Goal: Information Seeking & Learning: Learn about a topic

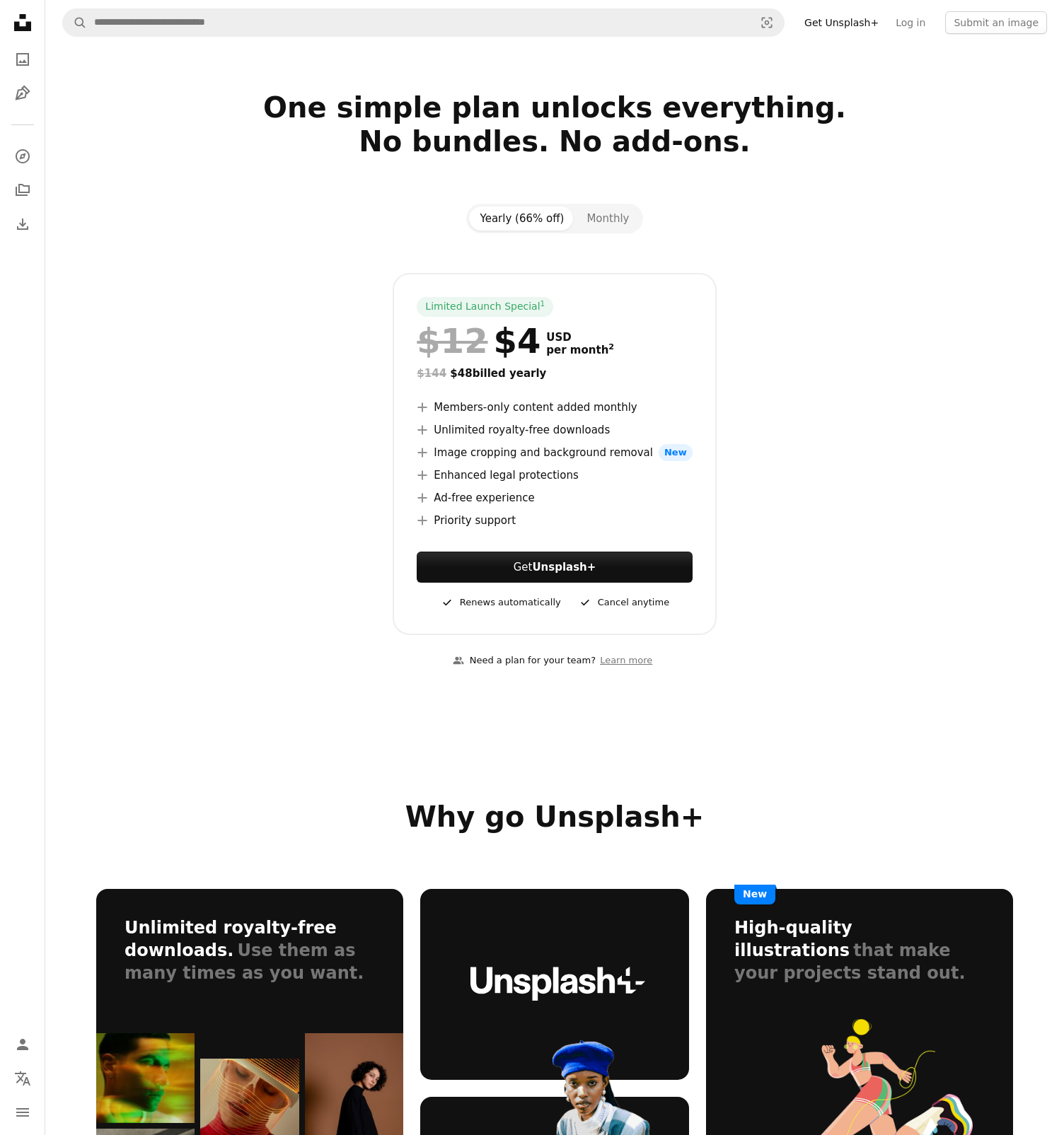
click at [525, 113] on h2 "One simple plan unlocks everything. No bundles. No add-ons." at bounding box center [555, 141] width 917 height 101
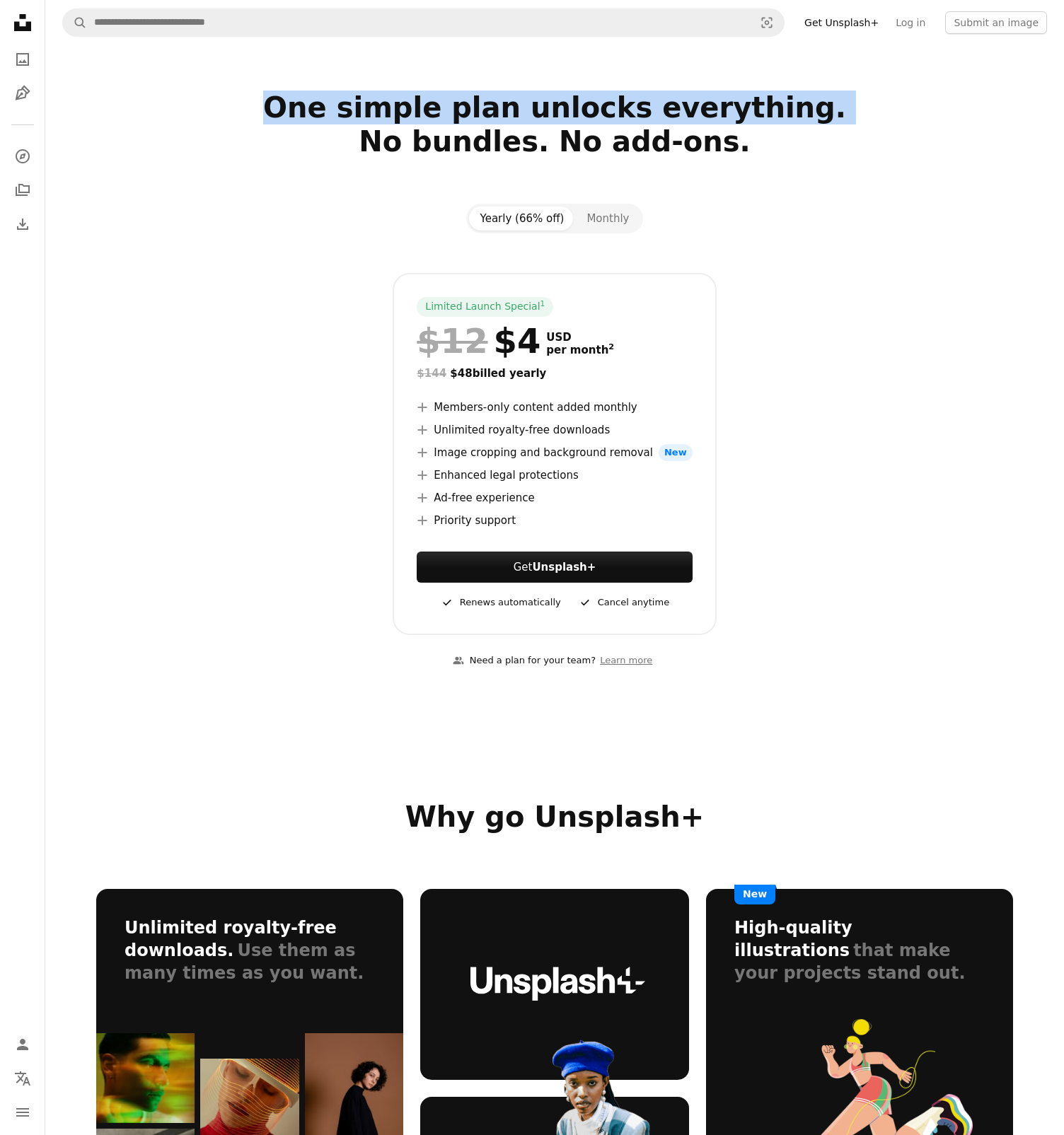
click at [525, 113] on h2 "One simple plan unlocks everything. No bundles. No add-ons." at bounding box center [555, 141] width 917 height 101
click at [533, 118] on h2 "One simple plan unlocks everything. No bundles. No add-ons." at bounding box center [555, 141] width 917 height 101
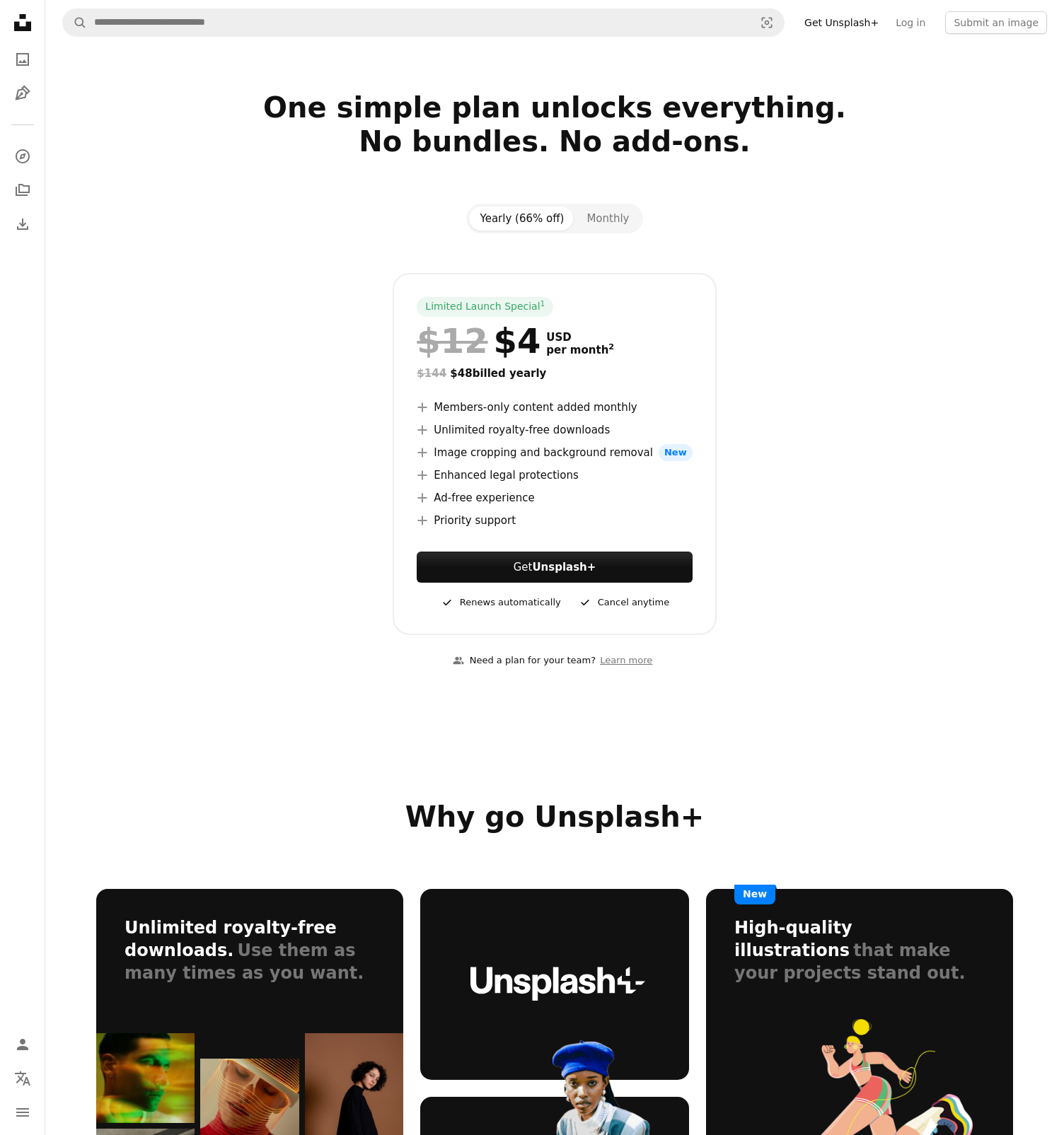
click at [518, 136] on h2 "One simple plan unlocks everything. No bundles. No add-ons." at bounding box center [555, 141] width 917 height 101
click at [596, 216] on button "Monthly" at bounding box center [607, 219] width 65 height 24
click at [522, 211] on button "Yearly (66% off)" at bounding box center [523, 219] width 107 height 24
click at [738, 295] on div "Limited Launch Special 1 $12 $4 USD per month 2 $144 $48 billed yearly A plus s…" at bounding box center [555, 455] width 917 height 363
click at [768, 314] on div "Limited Launch Special 1 $12 $4 USD per month 2 $144 $48 billed yearly A plus s…" at bounding box center [555, 455] width 917 height 363
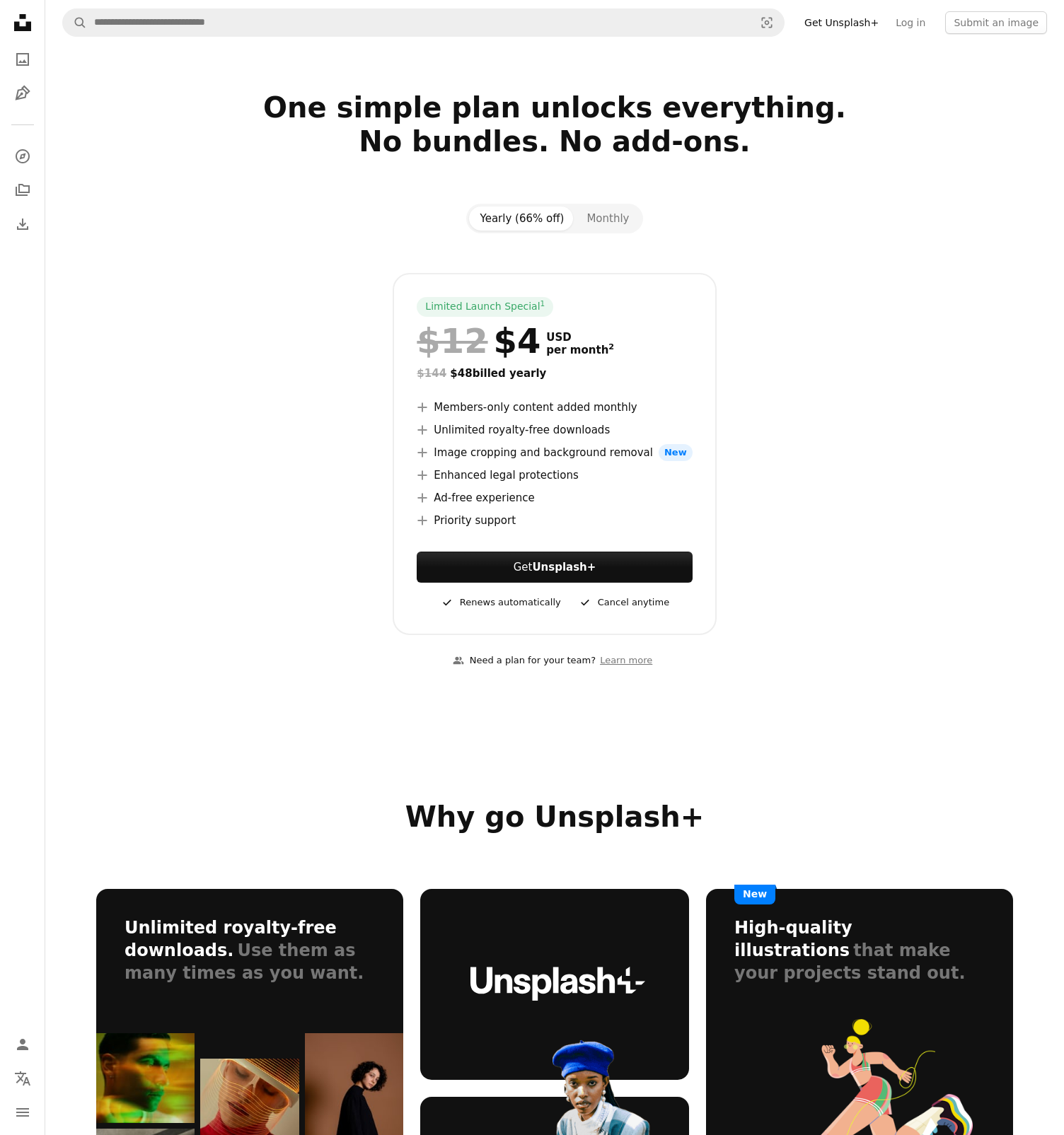
click at [661, 457] on span "New" at bounding box center [676, 453] width 34 height 17
click at [618, 460] on li "A plus sign Image cropping and background removal New" at bounding box center [554, 453] width 275 height 17
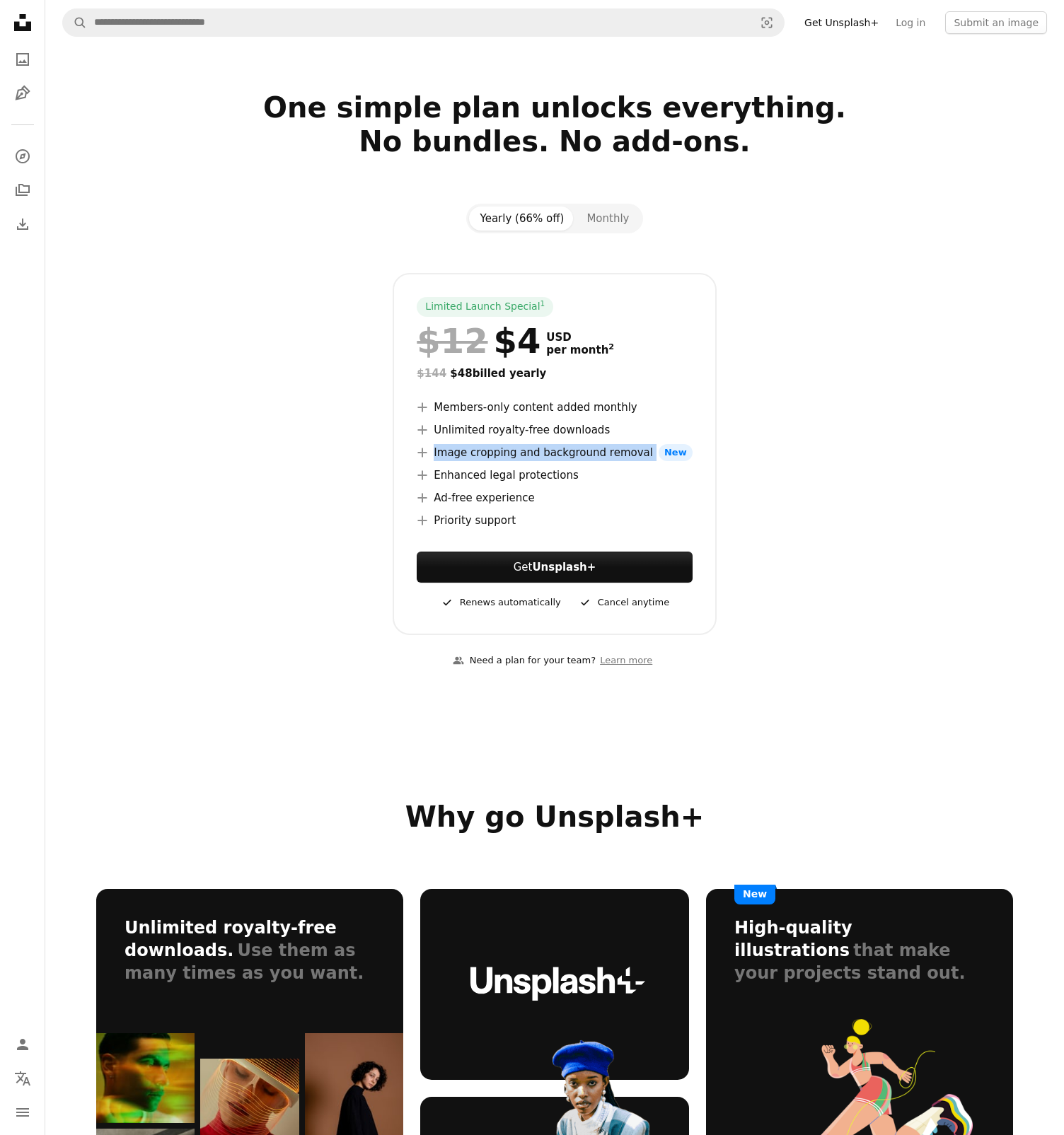
click at [618, 460] on li "A plus sign Image cropping and background removal New" at bounding box center [554, 453] width 275 height 17
click at [586, 460] on li "A plus sign Image cropping and background removal New" at bounding box center [554, 453] width 275 height 17
click at [555, 479] on li "A plus sign Enhanced legal protections" at bounding box center [554, 475] width 275 height 17
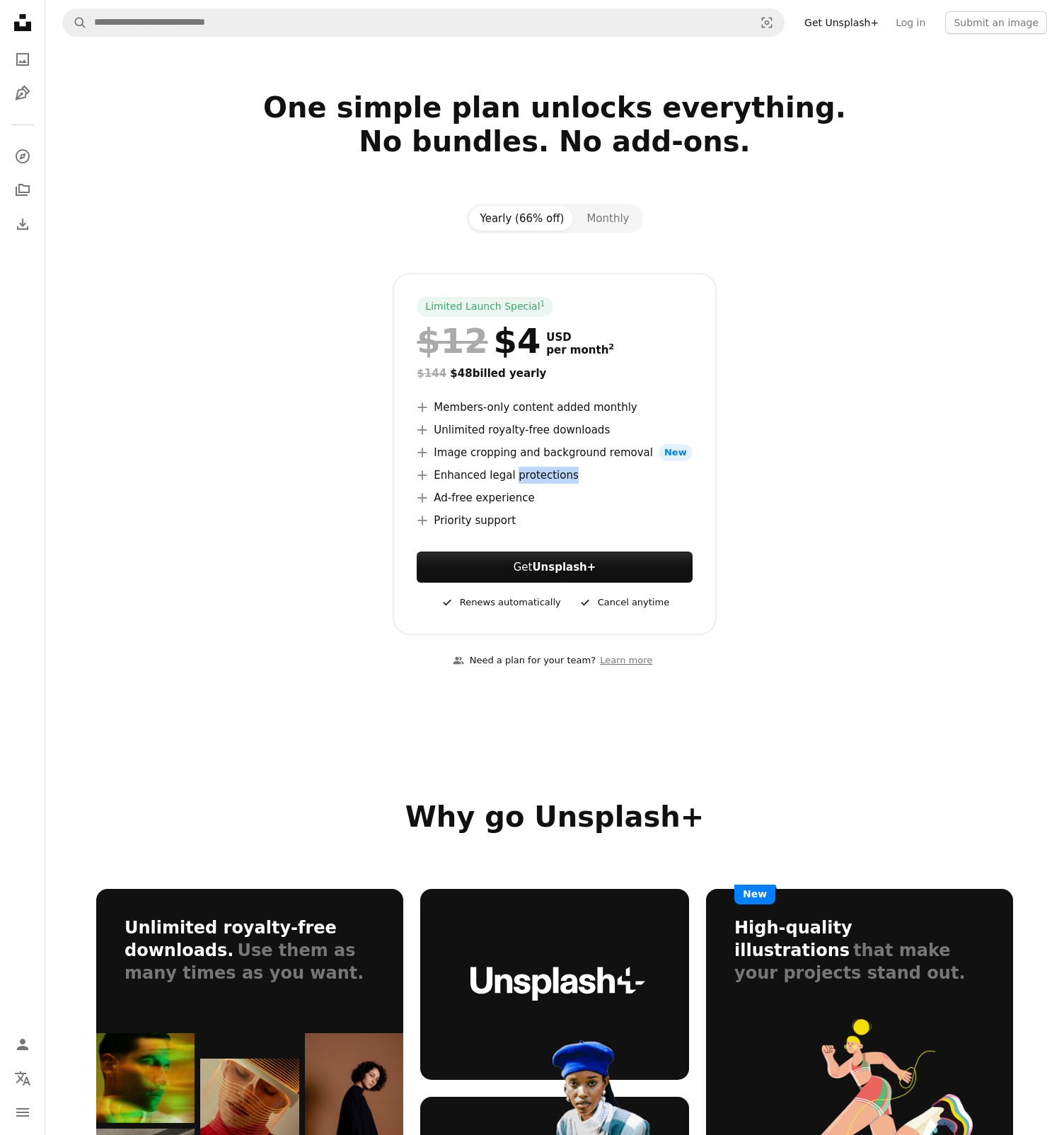
click at [555, 479] on li "A plus sign Enhanced legal protections" at bounding box center [554, 475] width 275 height 17
click at [523, 501] on li "A plus sign Ad-free experience" at bounding box center [554, 498] width 275 height 17
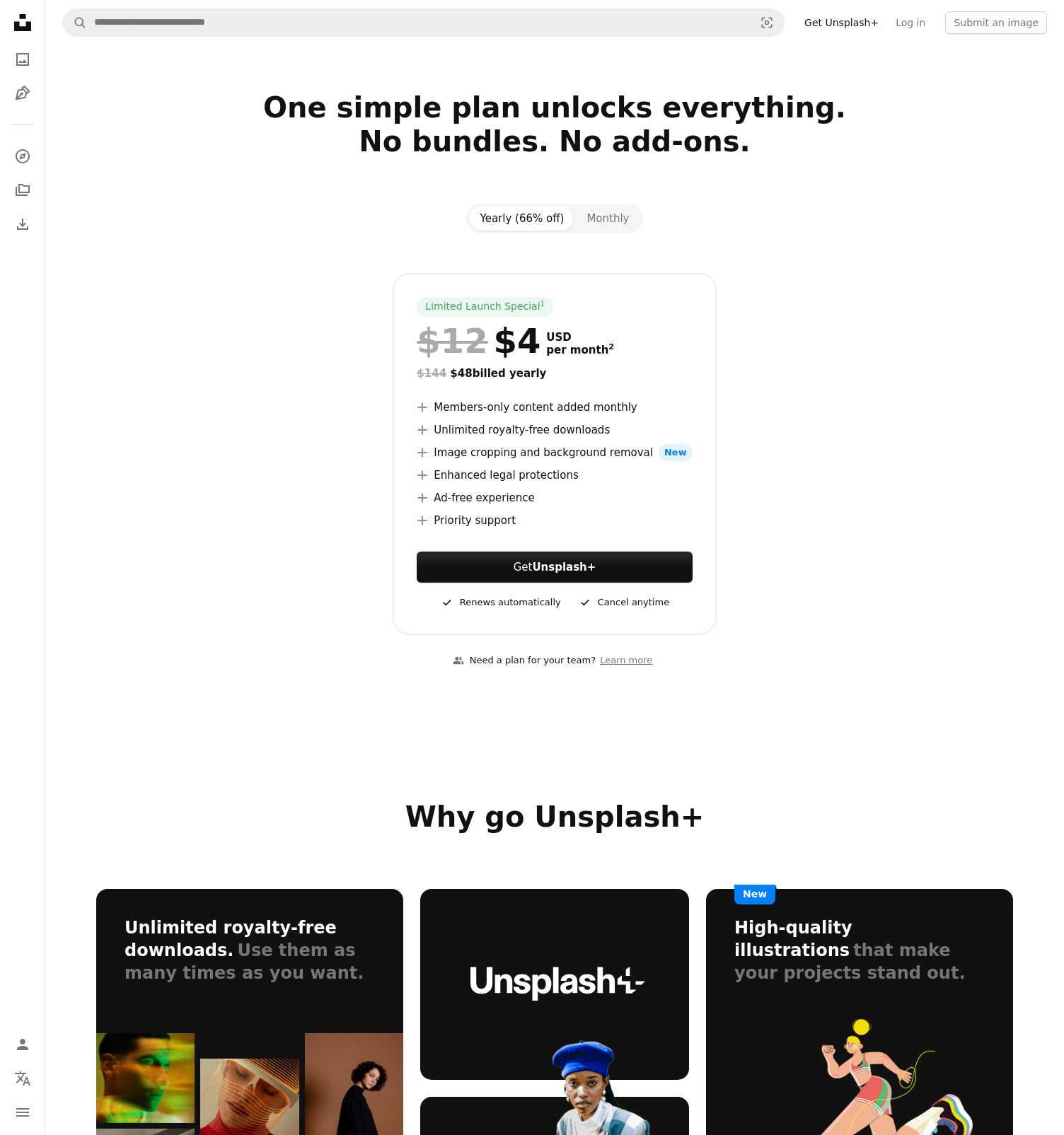
click at [504, 522] on li "A plus sign Priority support" at bounding box center [554, 521] width 275 height 17
click at [523, 522] on li "A plus sign Priority support" at bounding box center [554, 521] width 275 height 17
click at [633, 663] on link "Learn more" at bounding box center [626, 661] width 61 height 23
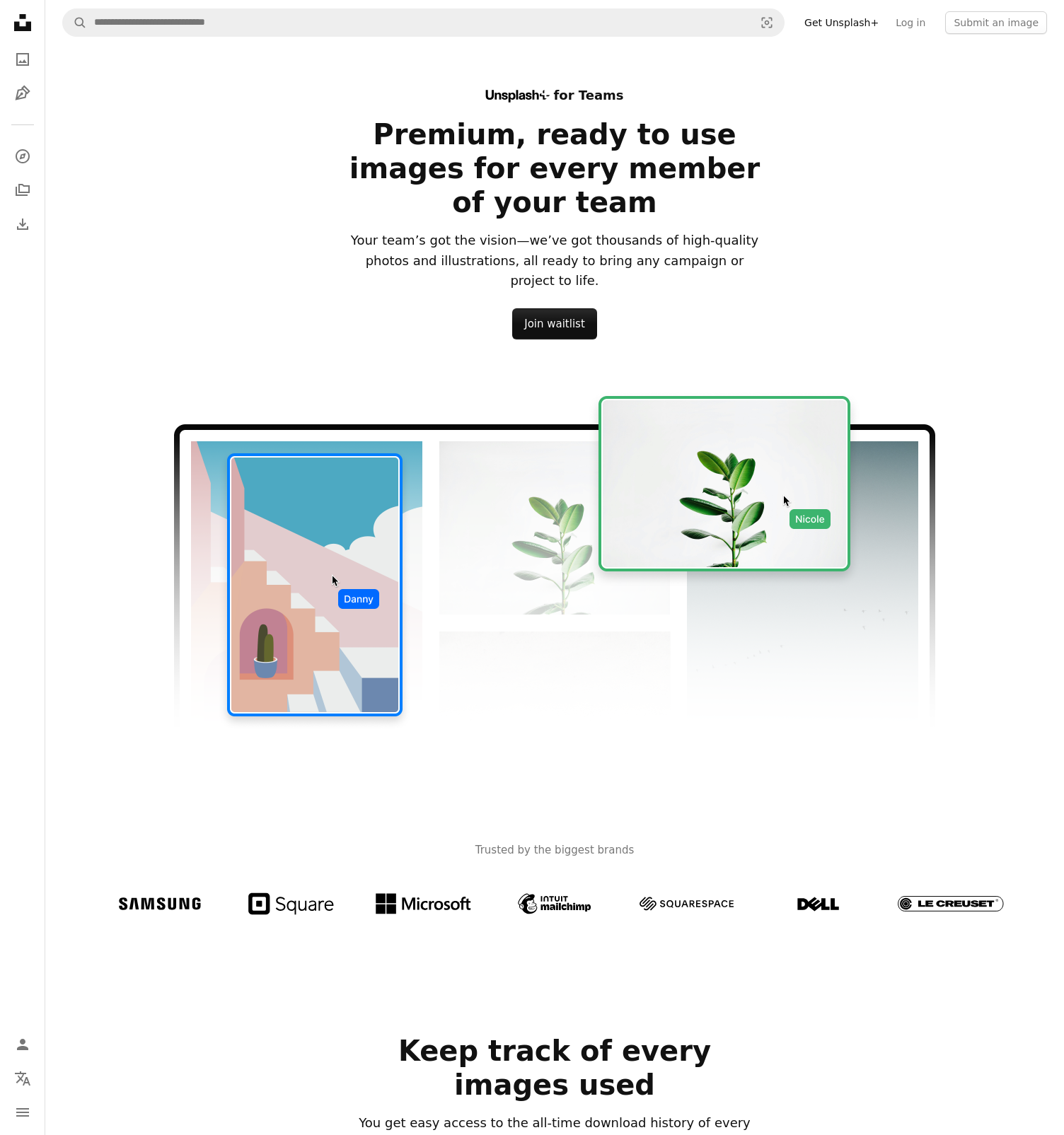
scroll to position [14, 0]
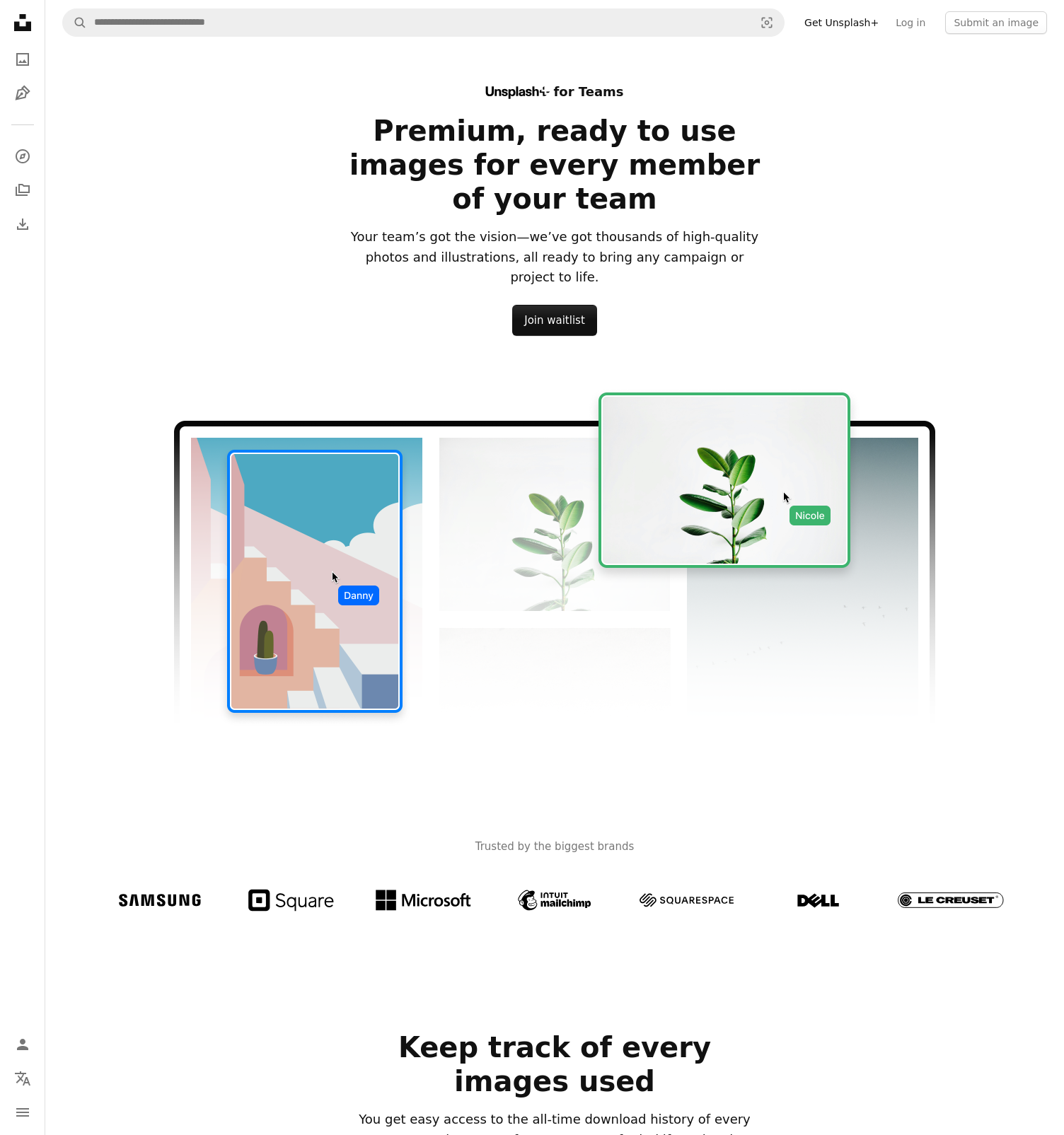
click at [640, 176] on h2 "Premium, ready to use images for every member of your team" at bounding box center [555, 164] width 419 height 101
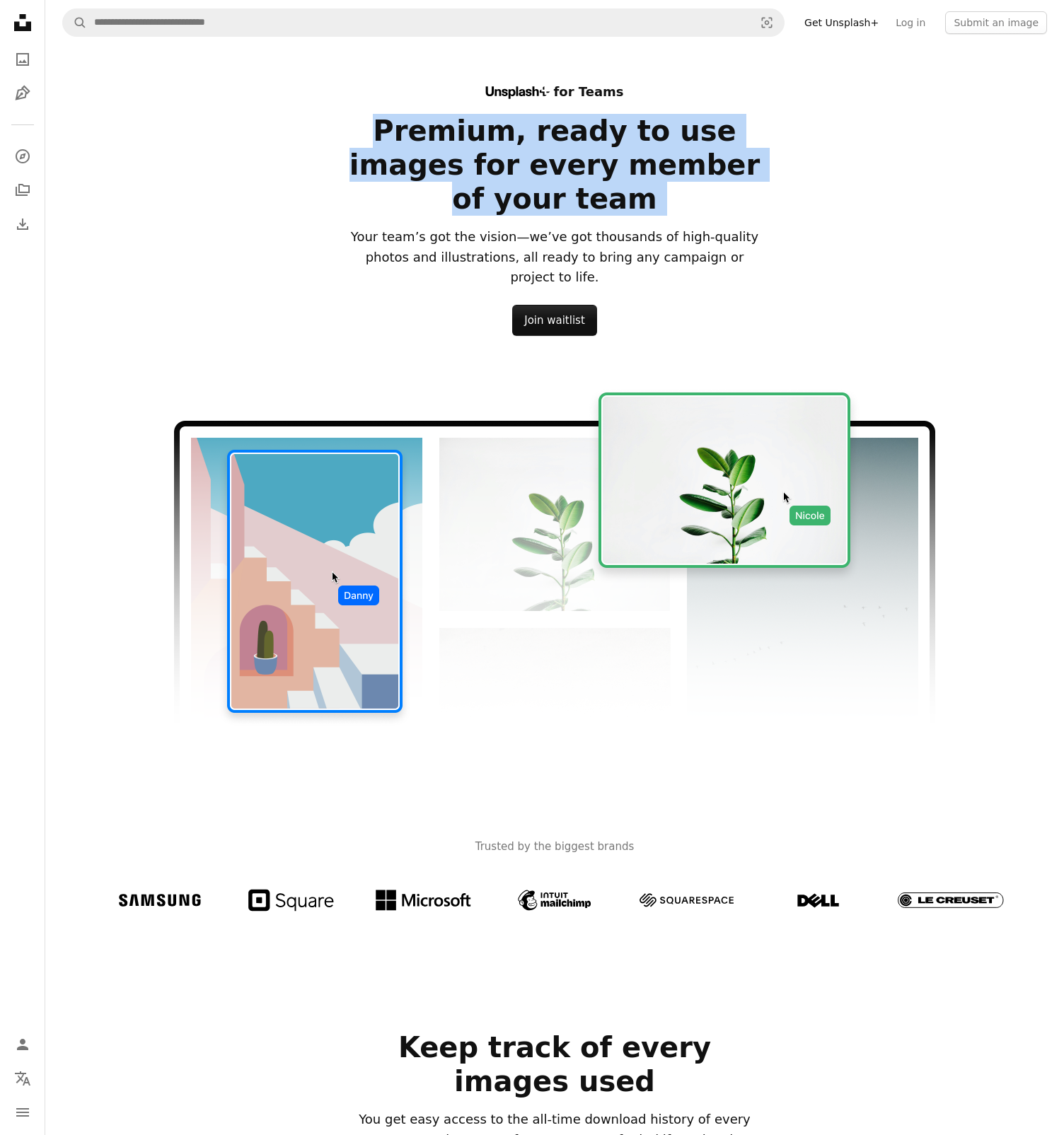
click at [640, 176] on h2 "Premium, ready to use images for every member of your team" at bounding box center [555, 164] width 419 height 101
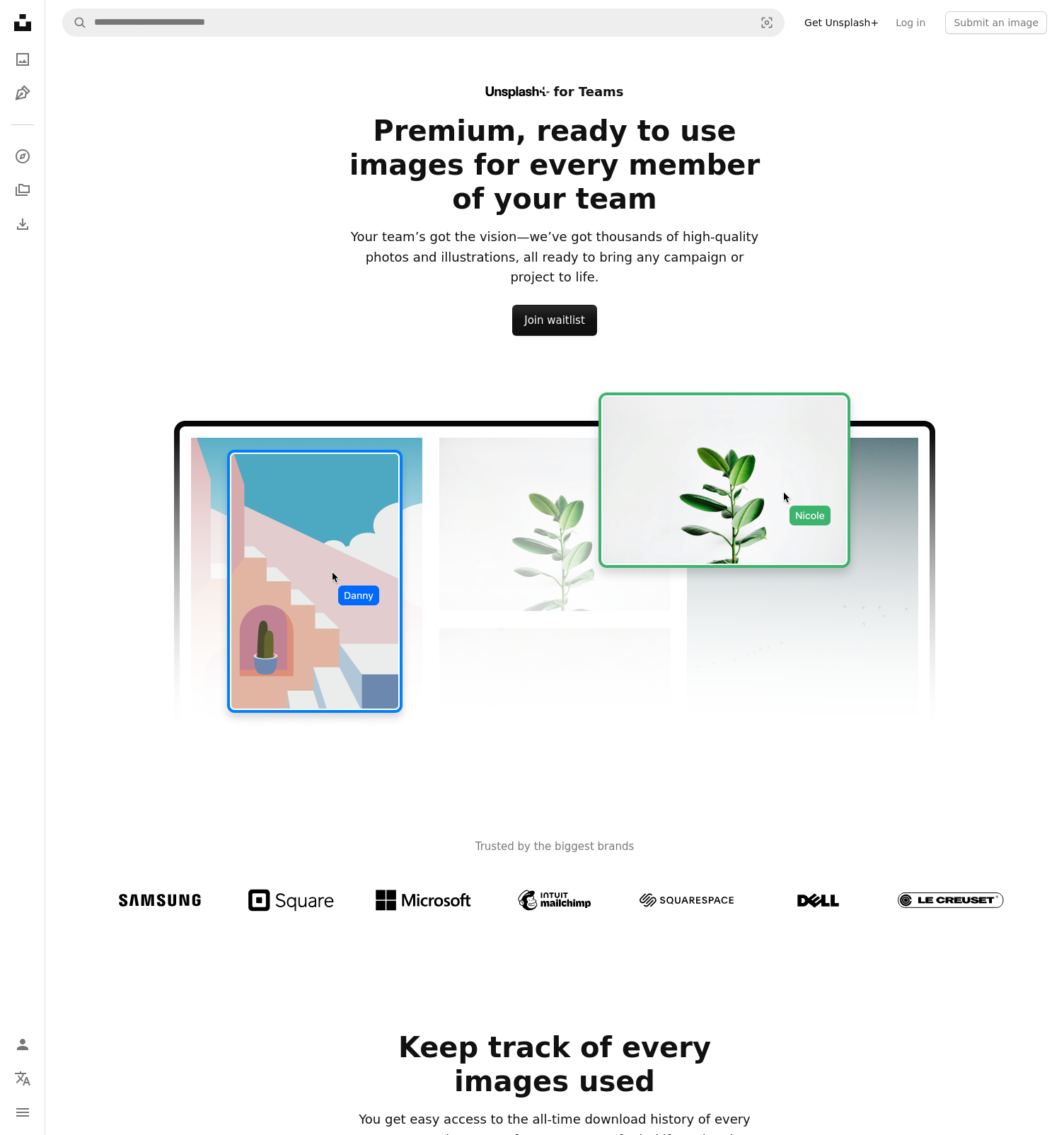
click at [639, 227] on p "Your team’s got the vision—we’ve got thousands of high-quality photos and illus…" at bounding box center [555, 257] width 419 height 61
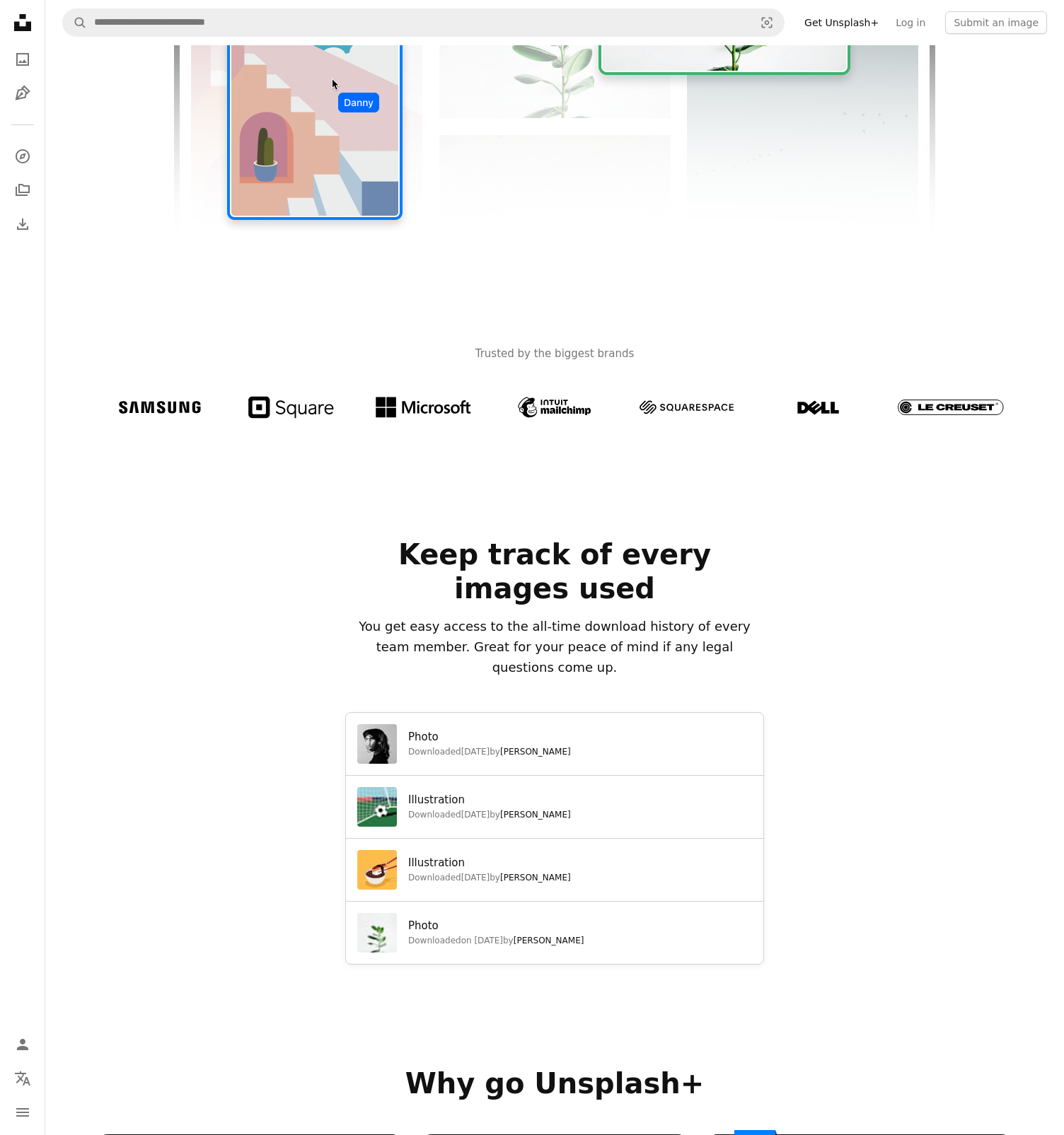
scroll to position [517, 0]
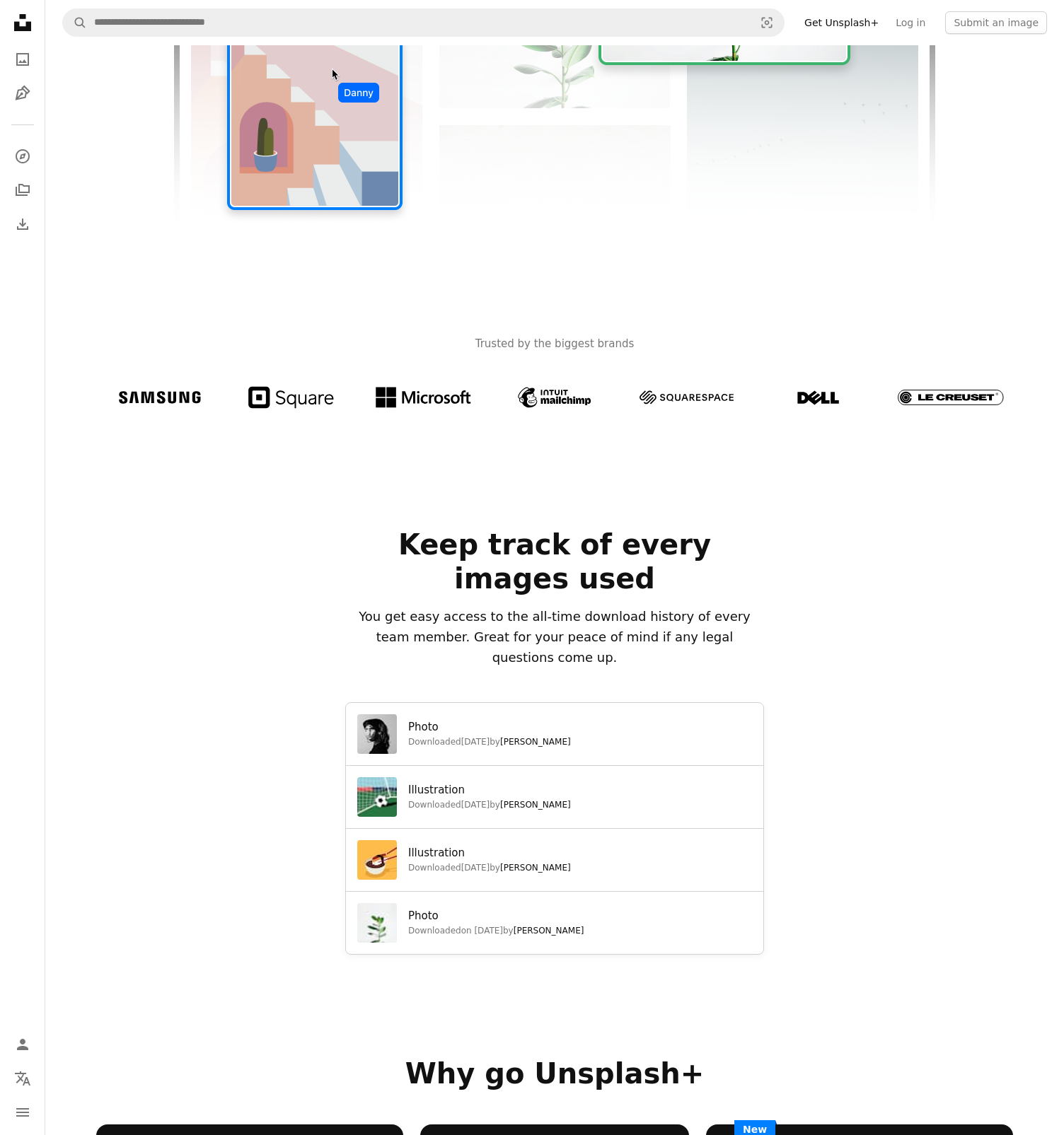
click at [615, 431] on div at bounding box center [555, 476] width 1019 height 101
click at [634, 441] on div at bounding box center [555, 476] width 1019 height 101
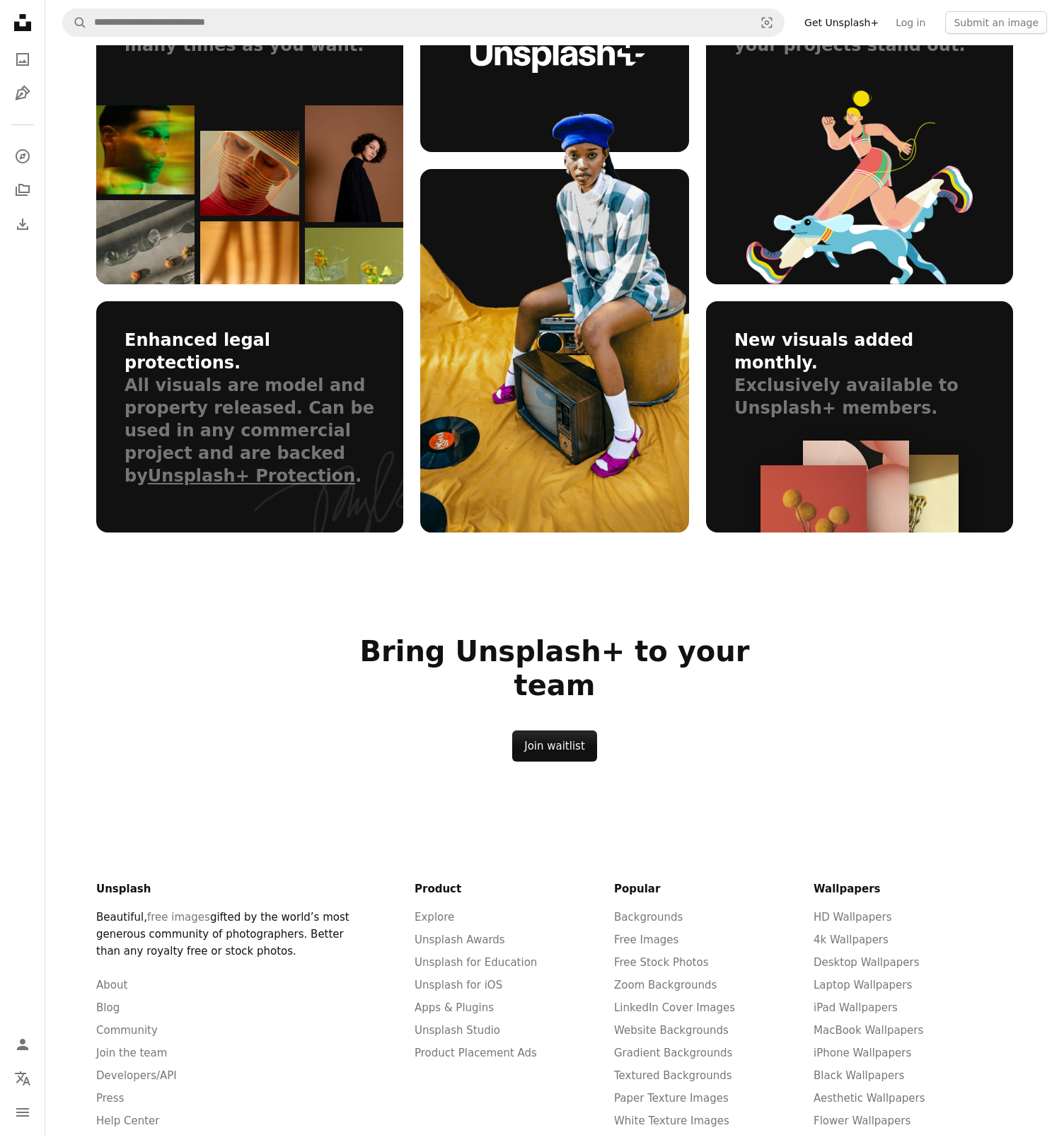
scroll to position [1710, 0]
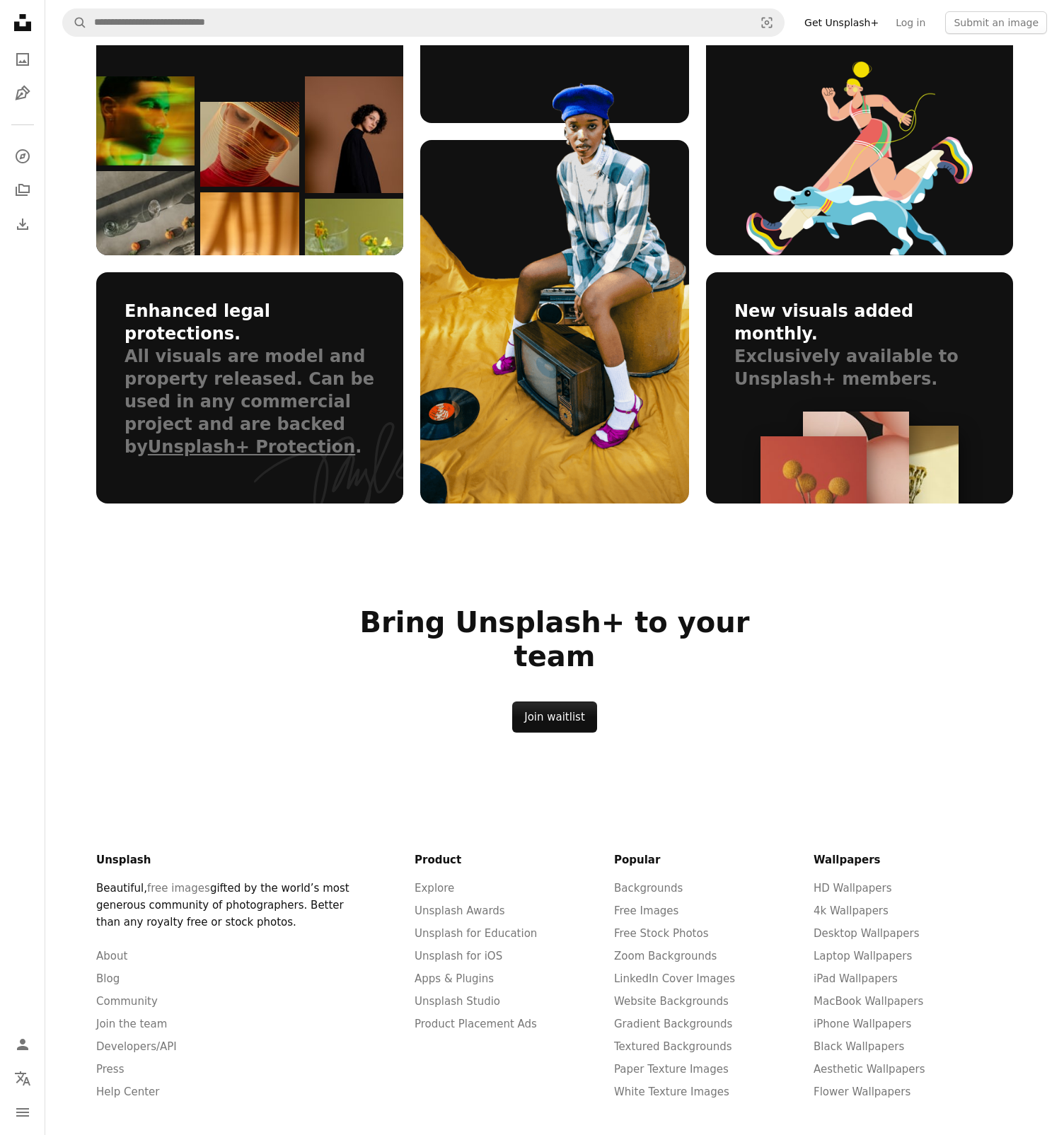
click at [663, 733] on div at bounding box center [555, 758] width 1019 height 51
click at [889, 733] on div at bounding box center [555, 758] width 1019 height 51
click at [855, 784] on footer "Unsplash Beautiful, free images gifted by the world’s most generous community o…" at bounding box center [555, 1002] width 951 height 437
drag, startPoint x: 855, startPoint y: 676, endPoint x: 918, endPoint y: 676, distance: 63.0
click at [918, 784] on footer "Unsplash Beautiful, free images gifted by the world’s most generous community o…" at bounding box center [555, 1002] width 951 height 437
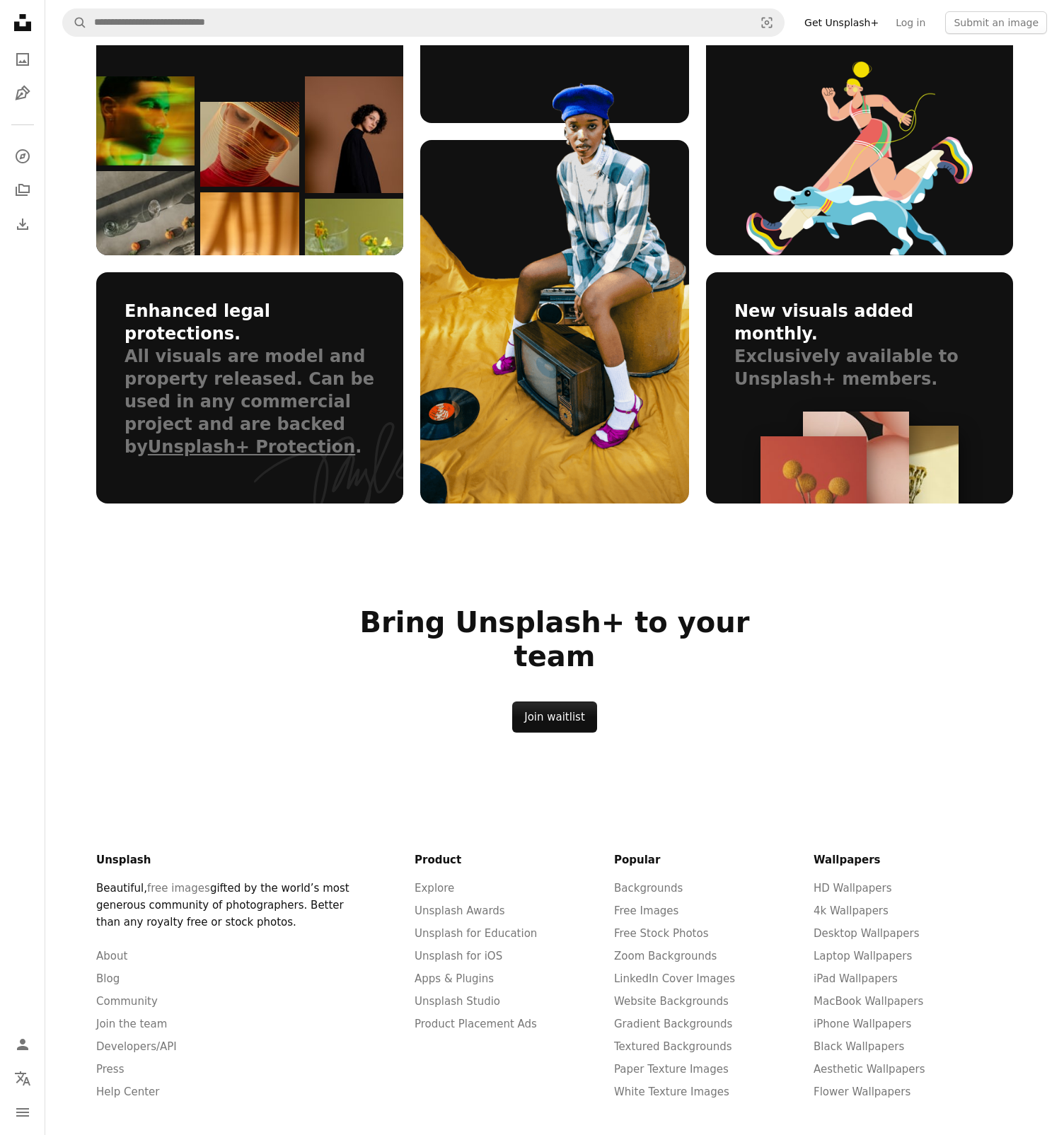
click at [943, 784] on footer "Unsplash Beautiful, free images gifted by the world’s most generous community o…" at bounding box center [555, 1002] width 951 height 437
click at [872, 784] on footer "Unsplash Beautiful, free images gifted by the world’s most generous community o…" at bounding box center [555, 1002] width 951 height 437
click at [875, 784] on footer "Unsplash Beautiful, free images gifted by the world’s most generous community o…" at bounding box center [555, 1002] width 951 height 437
click at [855, 784] on footer "Unsplash Beautiful, free images gifted by the world’s most generous community o…" at bounding box center [555, 1002] width 951 height 437
click at [871, 784] on footer "Unsplash Beautiful, free images gifted by the world’s most generous community o…" at bounding box center [555, 1002] width 951 height 437
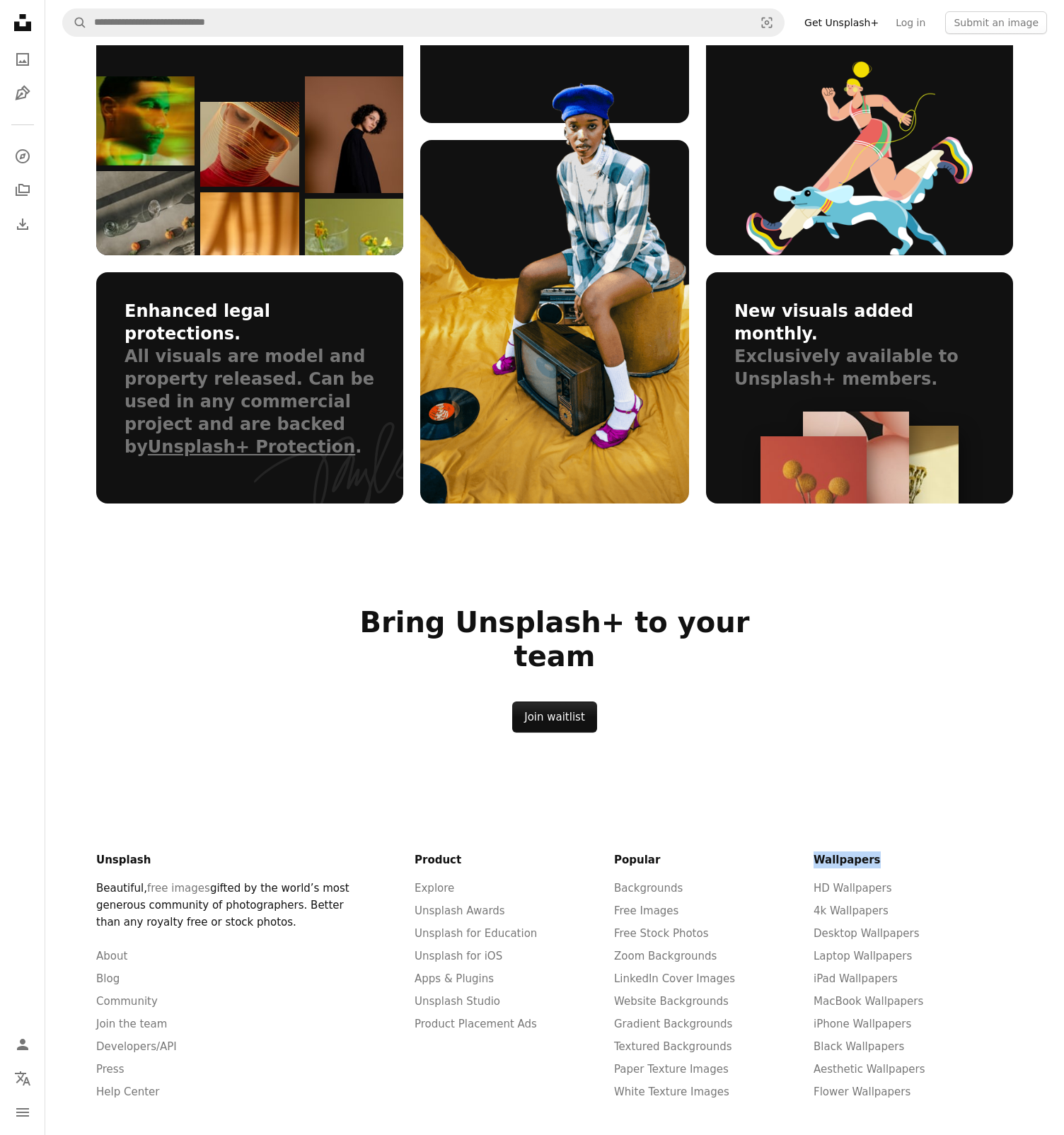
click at [871, 784] on footer "Unsplash Beautiful, free images gifted by the world’s most generous community o…" at bounding box center [555, 1002] width 951 height 437
click at [927, 784] on footer "Unsplash Beautiful, free images gifted by the world’s most generous community o…" at bounding box center [555, 1002] width 951 height 437
click at [446, 950] on link "Unsplash for iOS" at bounding box center [458, 956] width 87 height 13
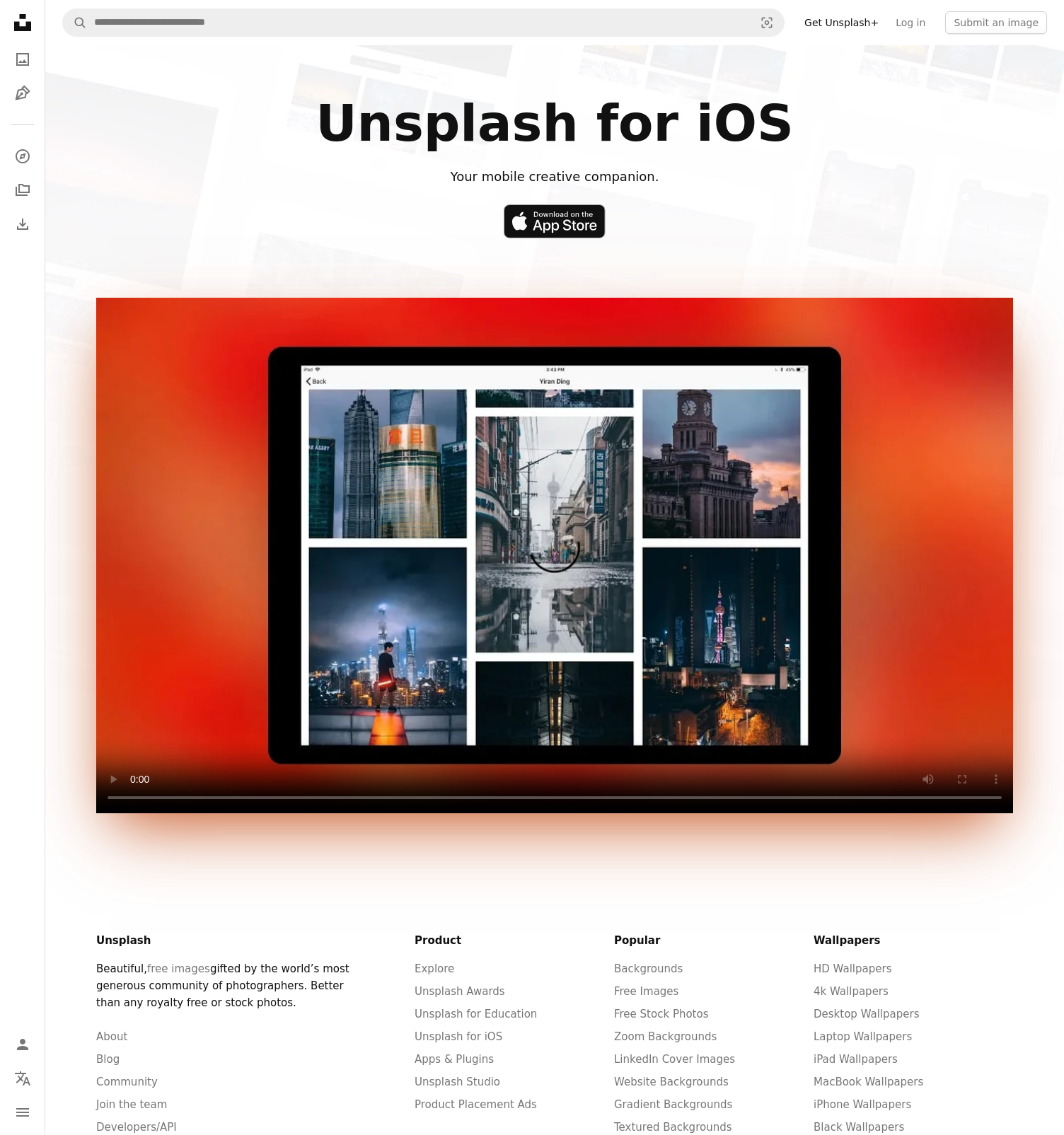
scroll to position [189, 0]
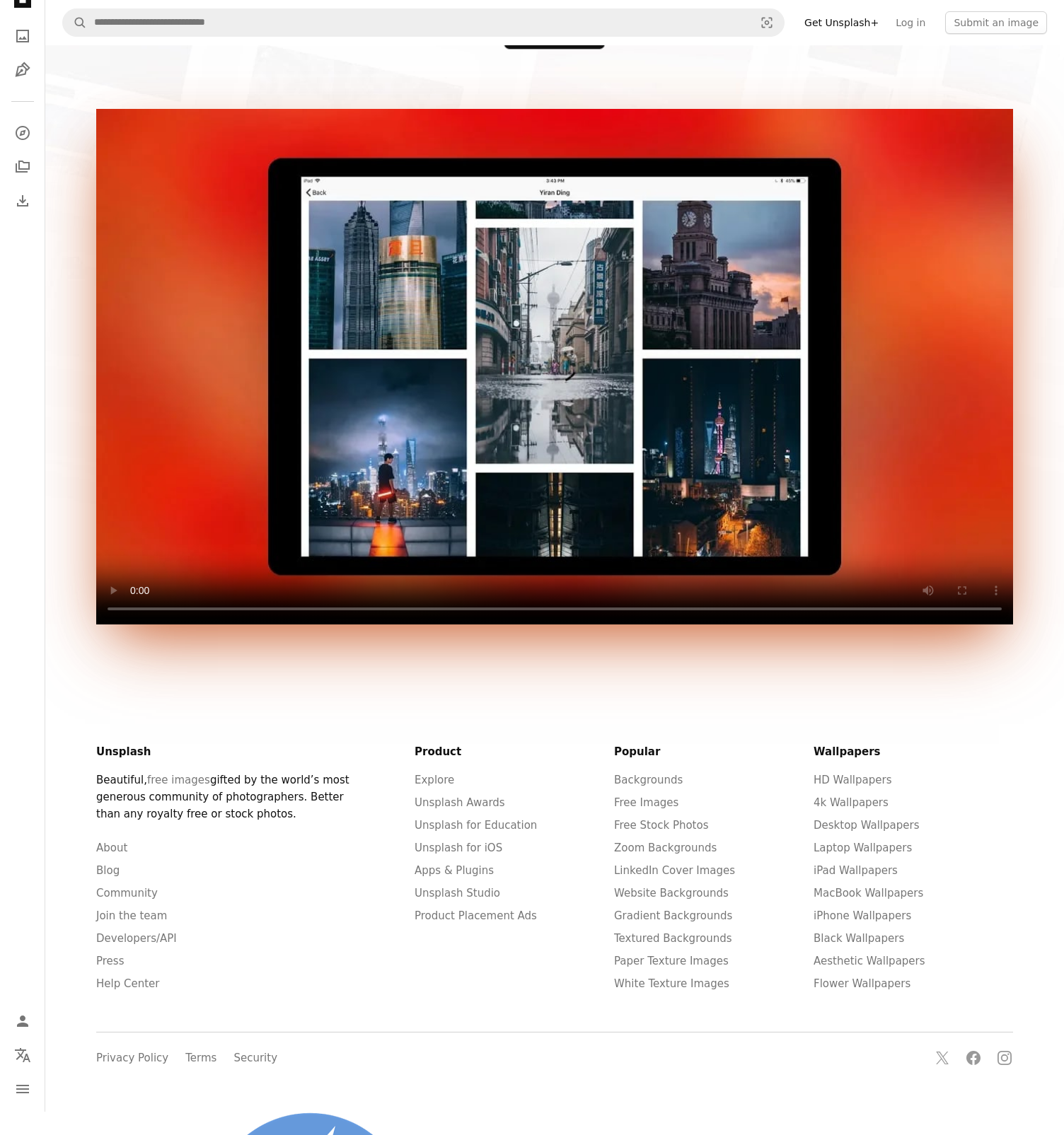
click at [493, 713] on footer "Unsplash Beautiful, free images gifted by the world’s most generous community o…" at bounding box center [555, 894] width 951 height 437
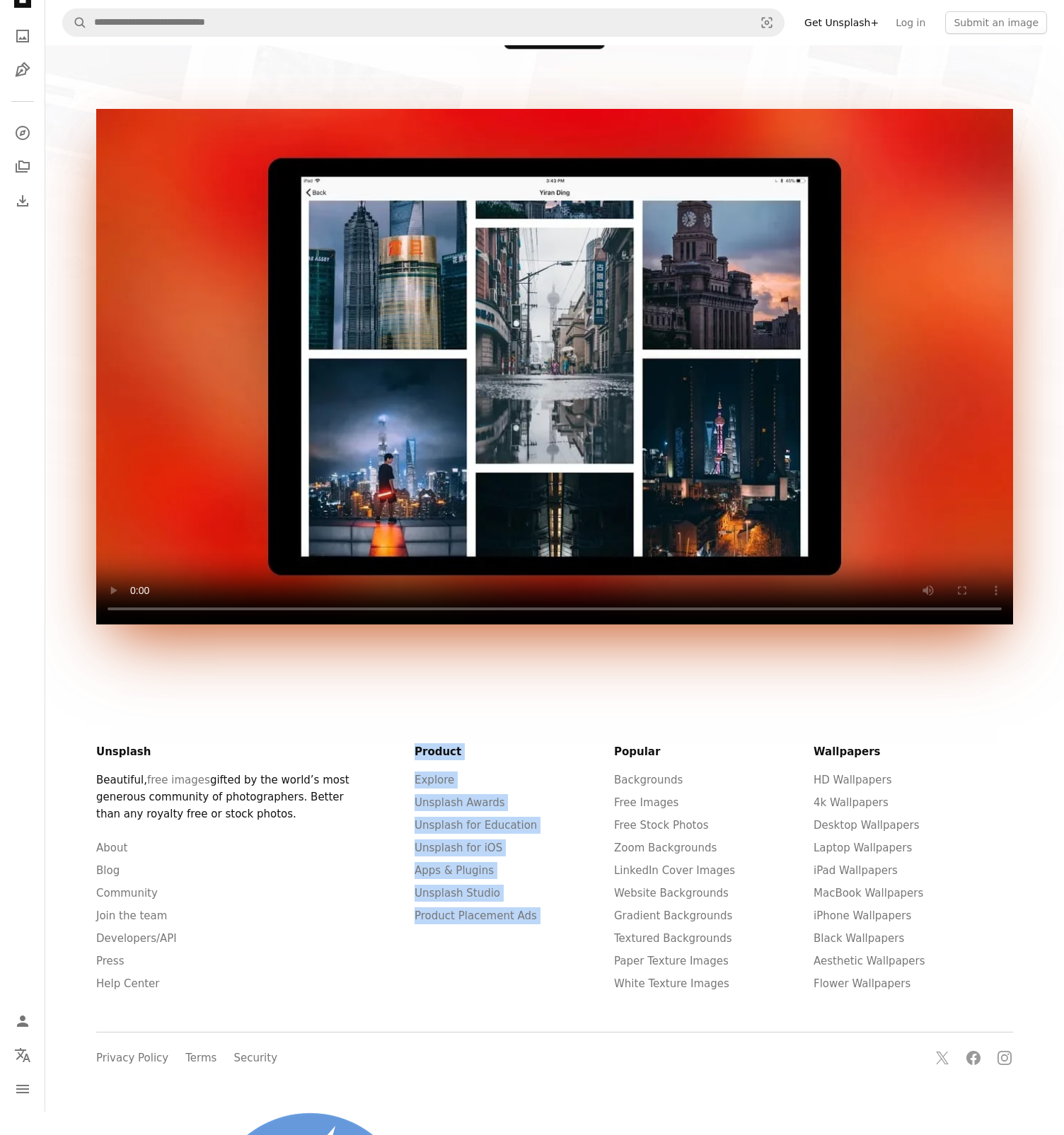
drag, startPoint x: 493, startPoint y: 712, endPoint x: 509, endPoint y: 943, distance: 231.6
click at [509, 943] on footer "Unsplash Beautiful, free images gifted by the world’s most generous community o…" at bounding box center [555, 894] width 951 height 437
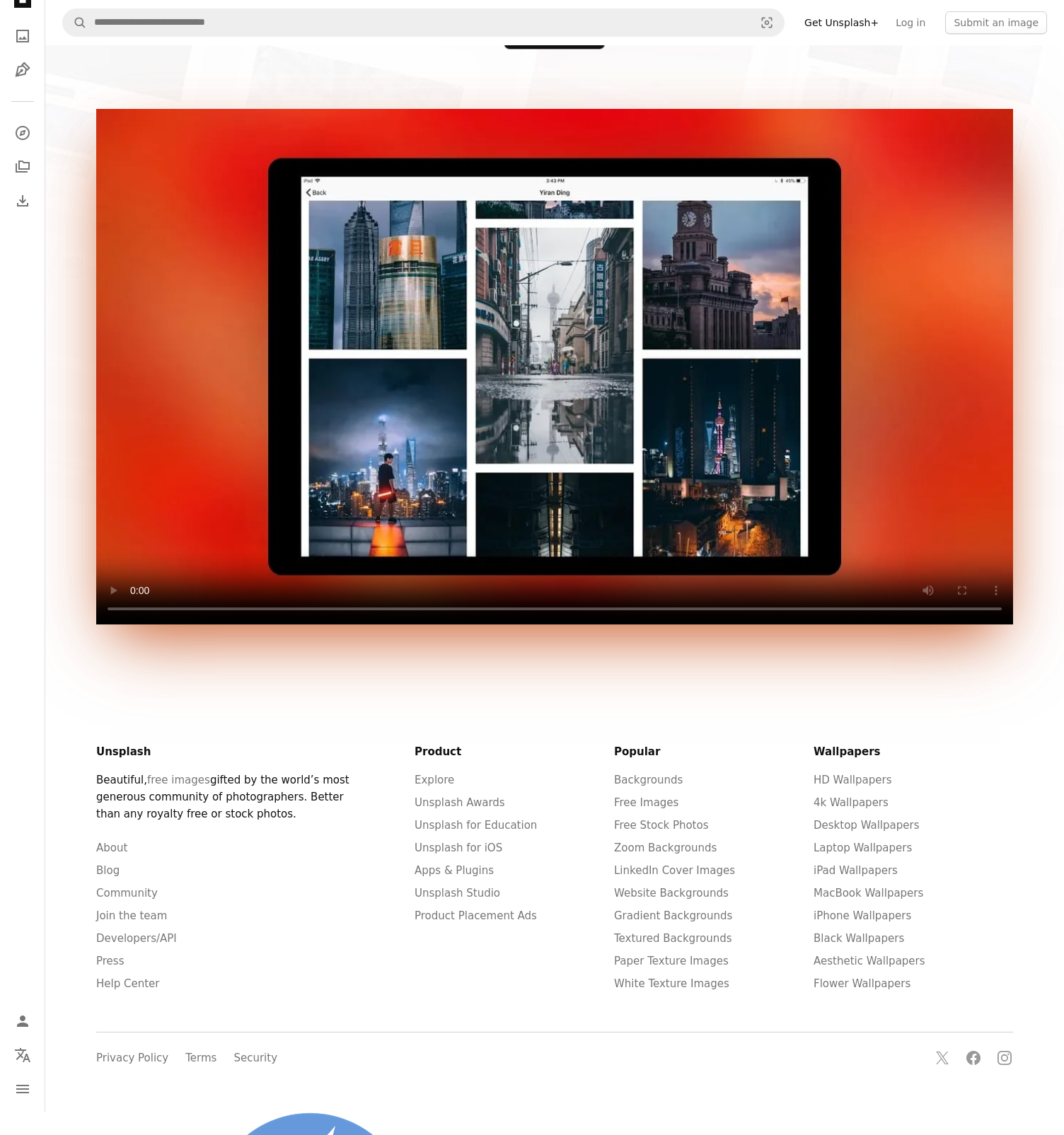
click at [531, 955] on div "Product Explore Unsplash Awards Unsplash for Education Unsplash for iOS Apps & …" at bounding box center [514, 876] width 199 height 266
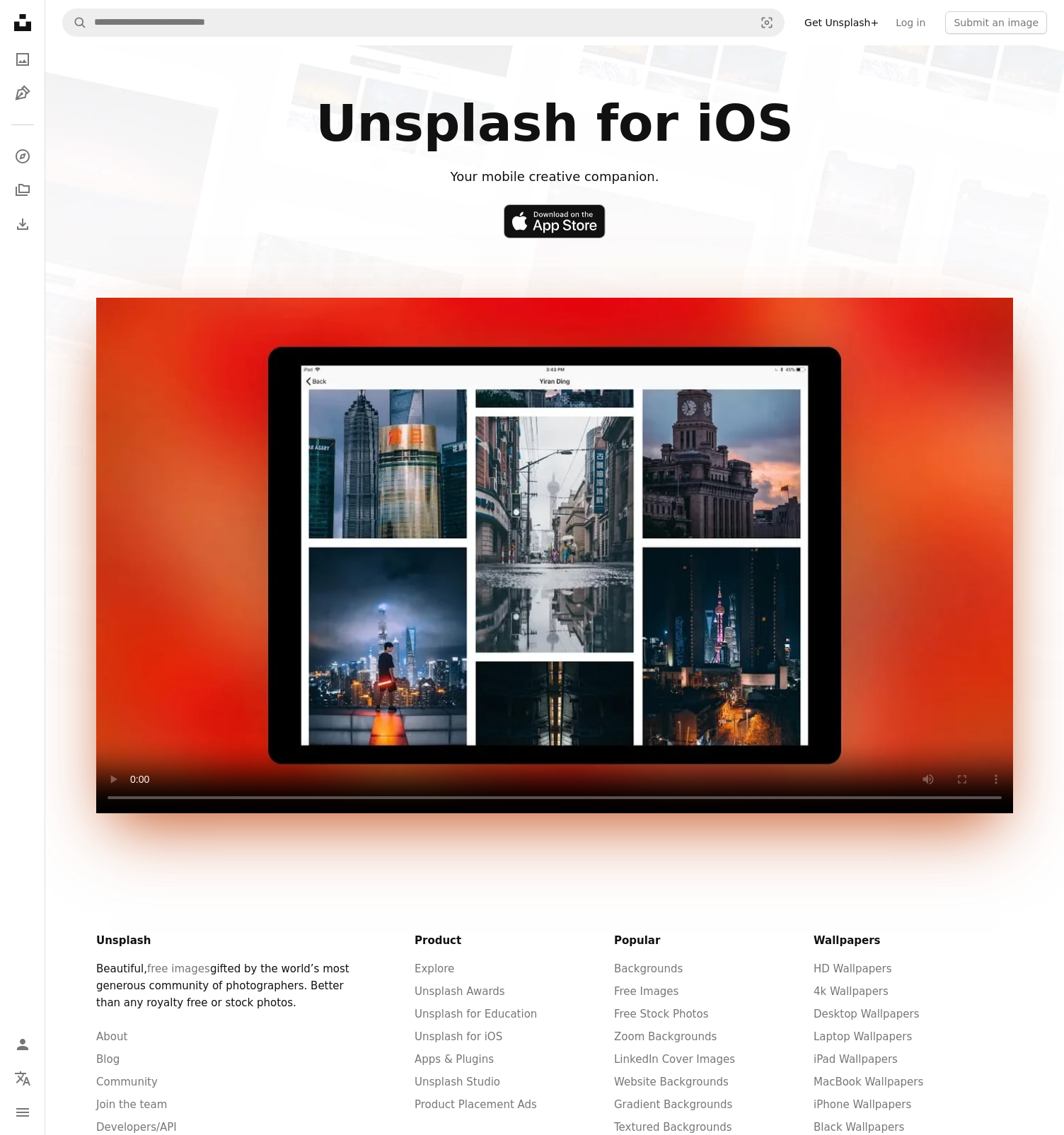
click at [720, 230] on div "Unsplash for iOS Your mobile creative companion." at bounding box center [555, 166] width 900 height 142
click at [867, 113] on h1 "Unsplash for iOS" at bounding box center [555, 122] width 900 height 54
click at [840, 124] on h1 "Unsplash for iOS" at bounding box center [555, 122] width 900 height 54
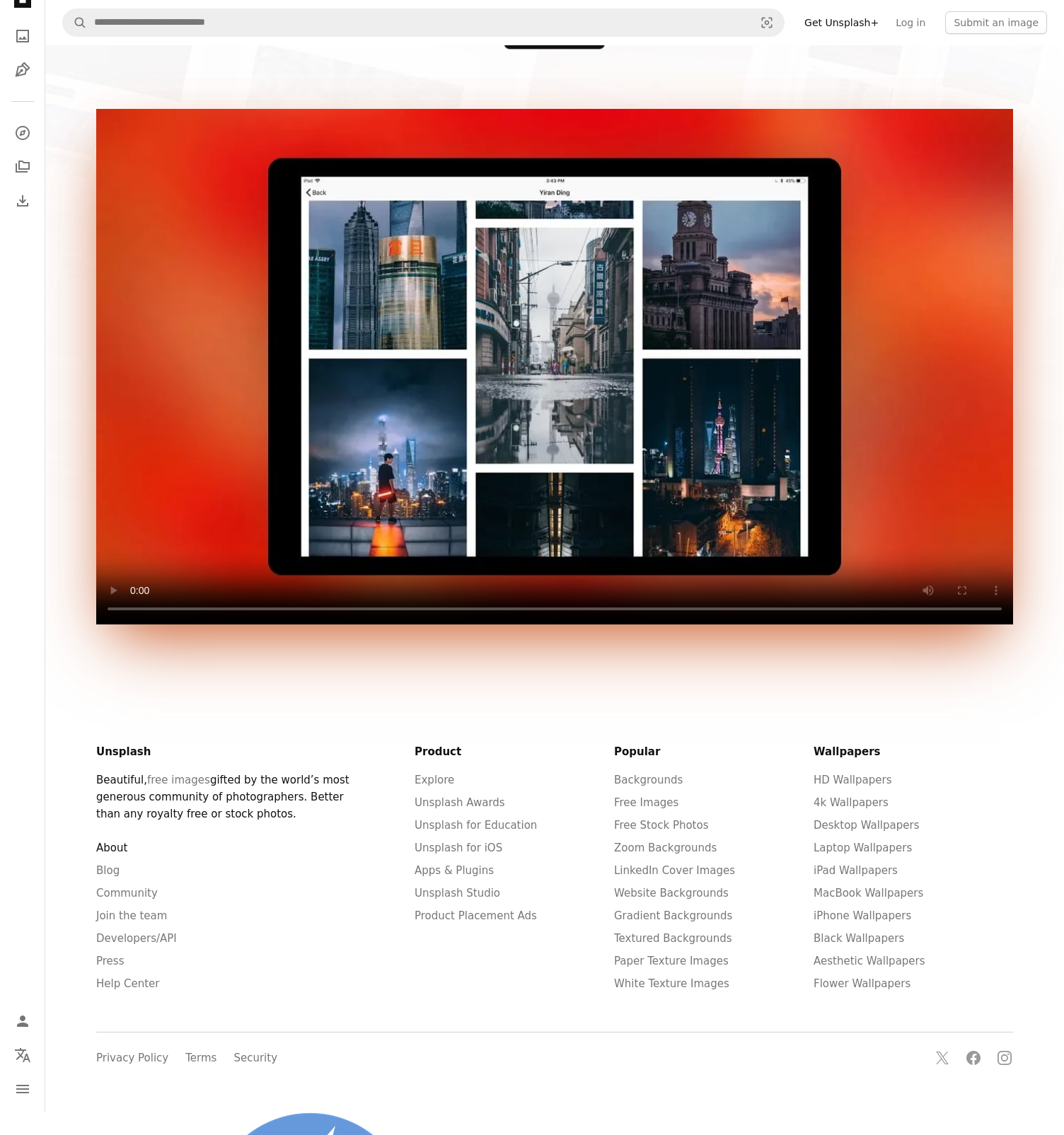
click at [120, 849] on link "About" at bounding box center [111, 848] width 31 height 13
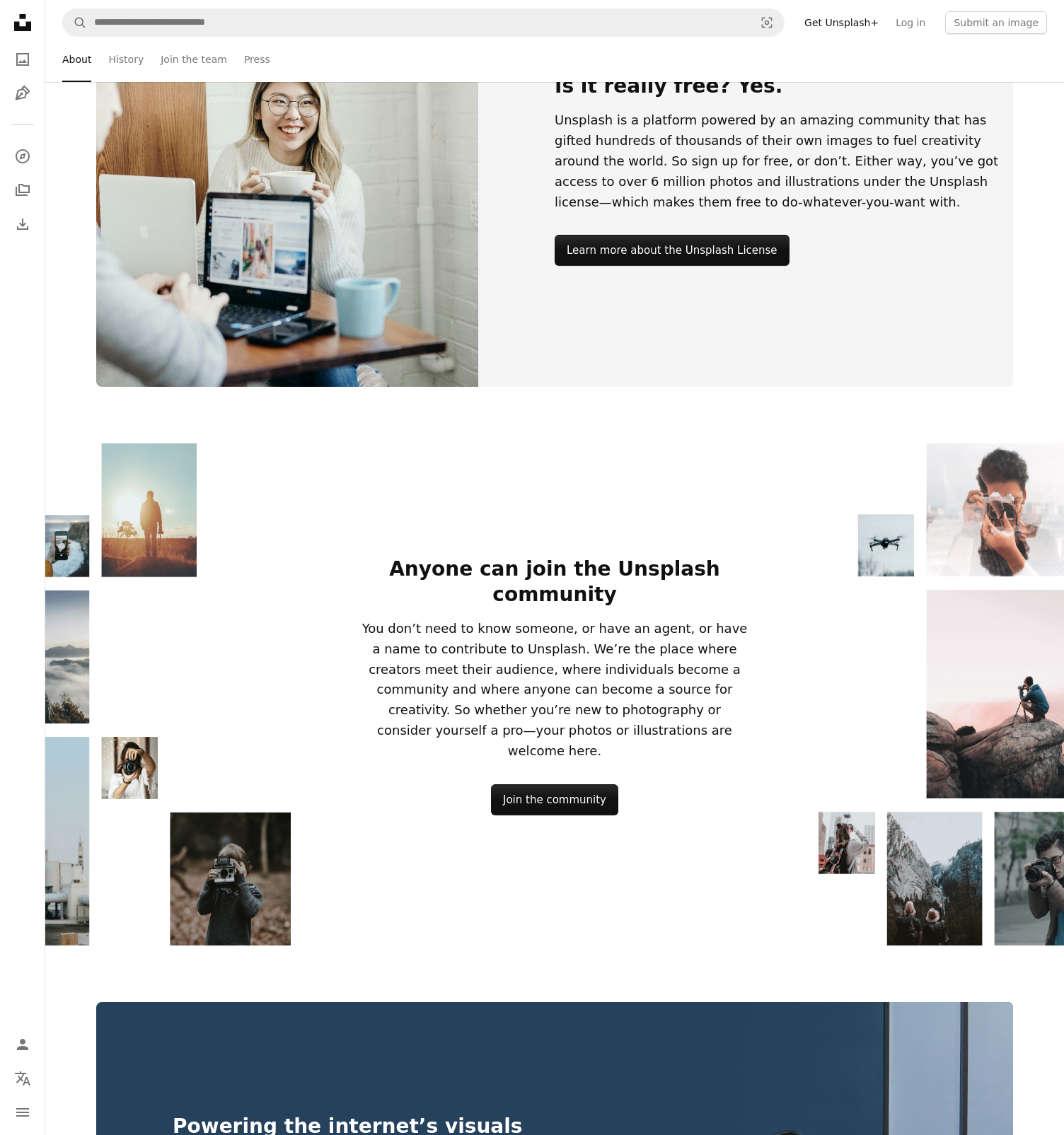
scroll to position [1725, 0]
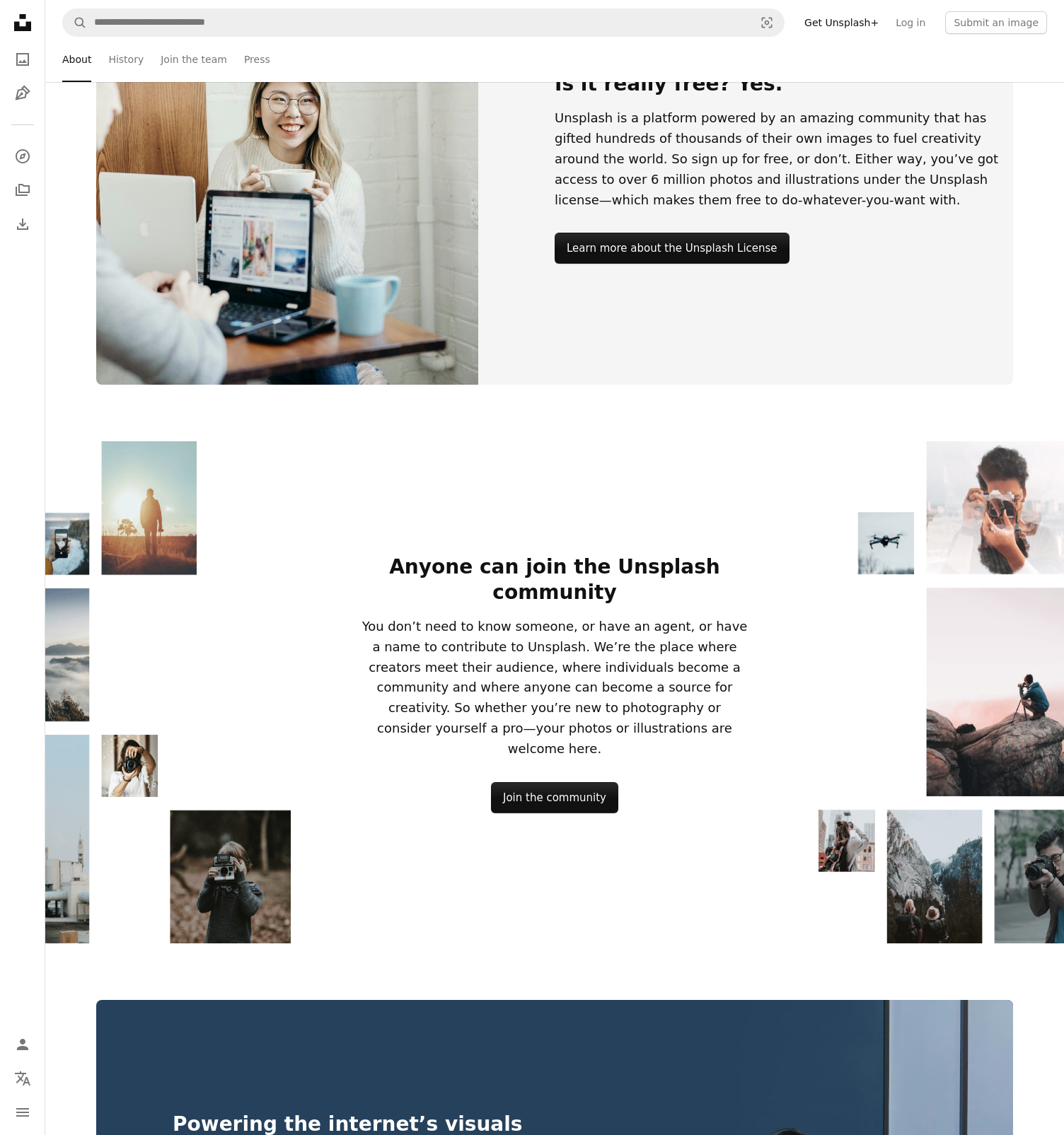
click at [655, 512] on div "Anyone can join the Unsplash community You don’t need to know someone, or have …" at bounding box center [555, 692] width 1019 height 503
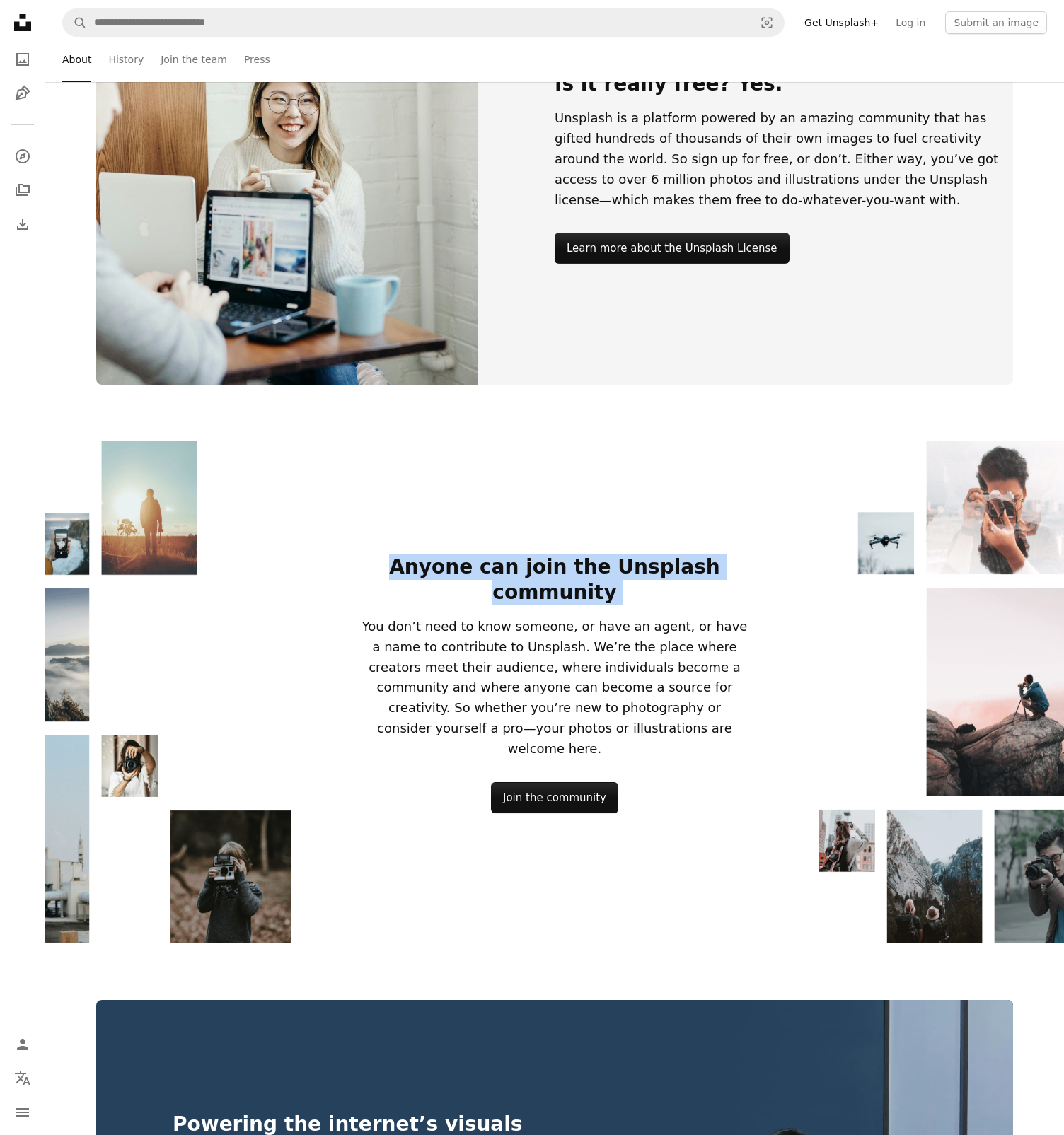
click at [655, 512] on div "Anyone can join the Unsplash community You don’t need to know someone, or have …" at bounding box center [555, 692] width 1019 height 503
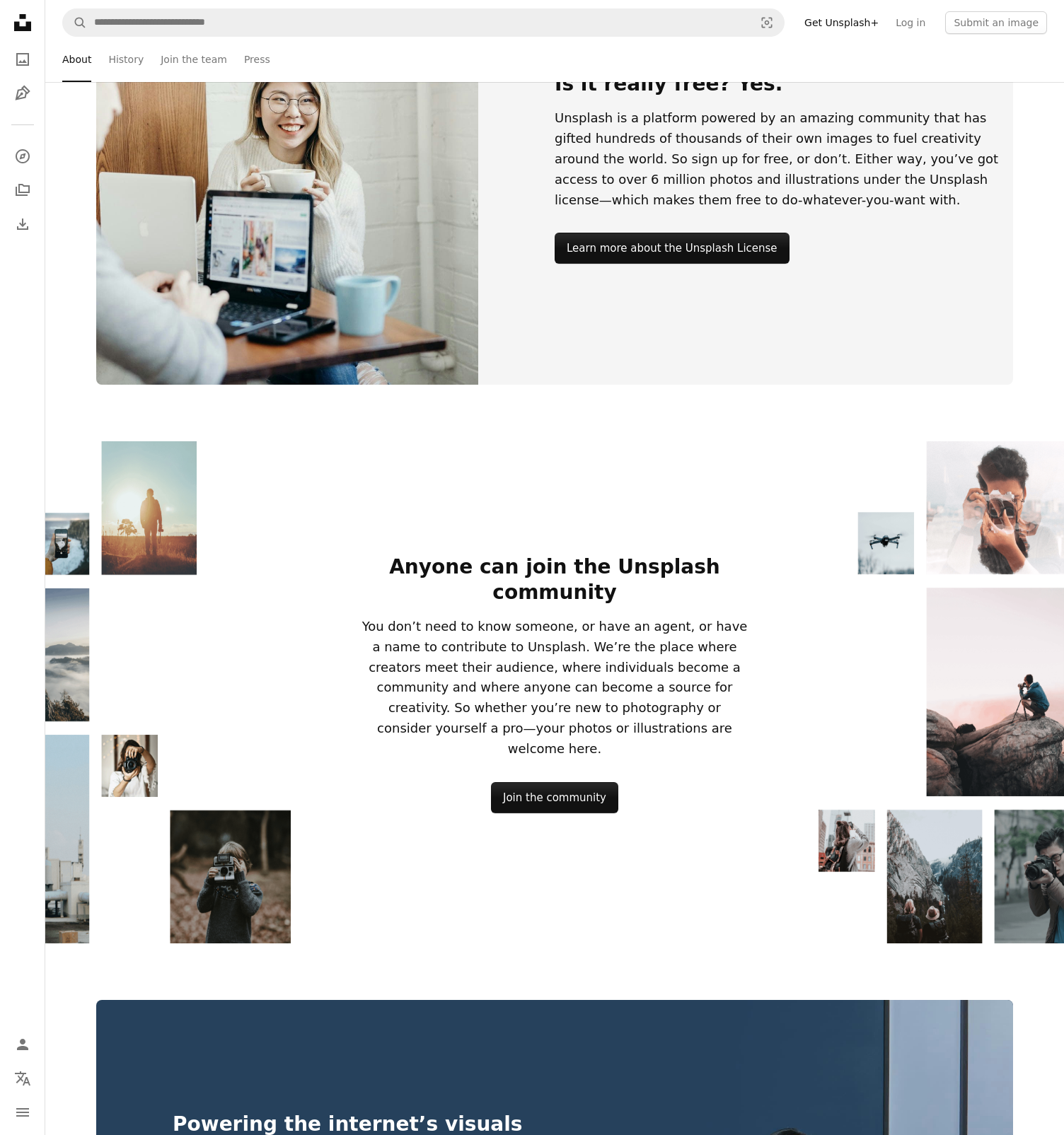
click at [602, 617] on p "You don’t need to know someone, or have an agent, or have a name to contribute …" at bounding box center [555, 689] width 391 height 143
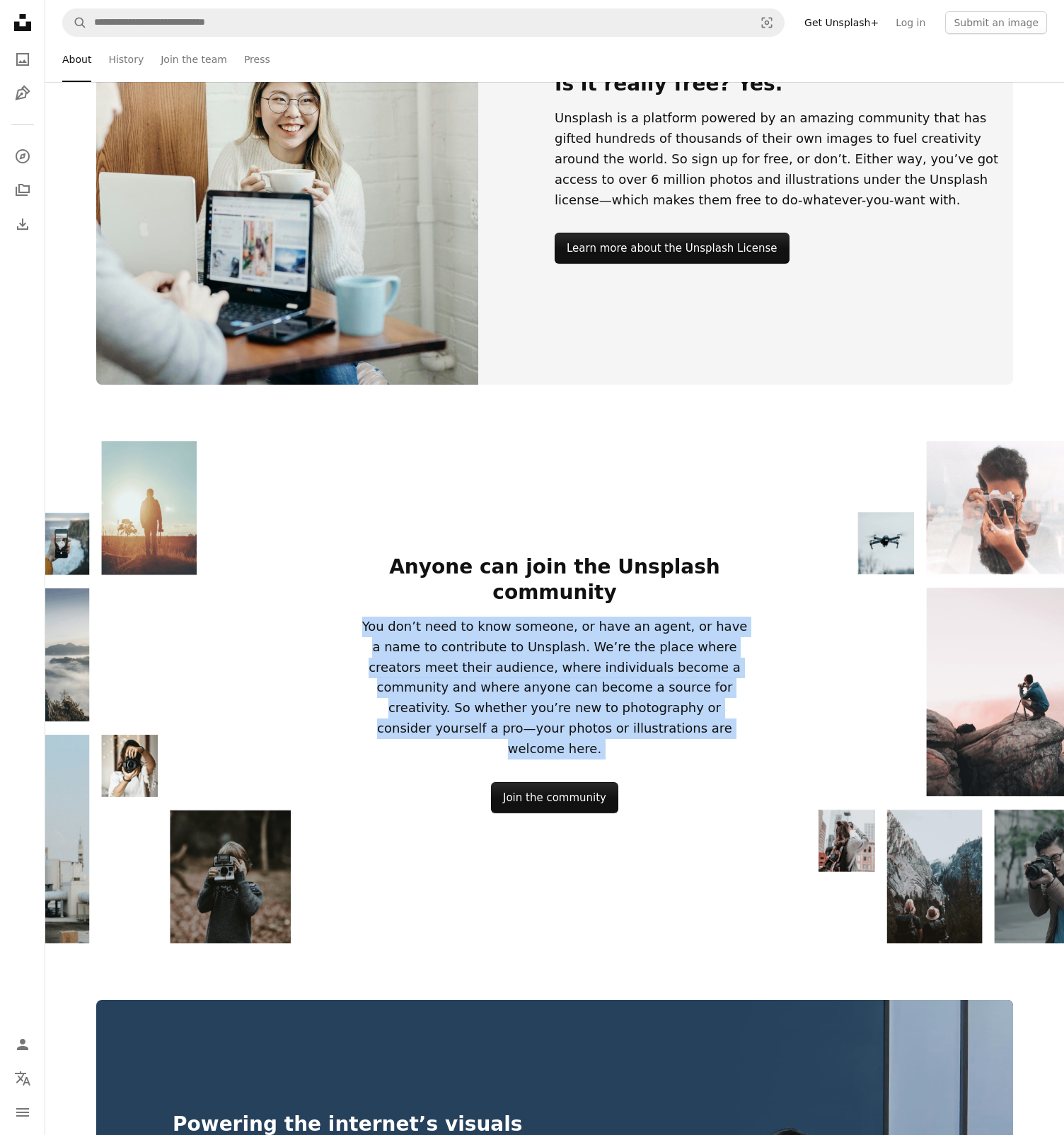
click at [602, 617] on p "You don’t need to know someone, or have an agent, or have a name to contribute …" at bounding box center [555, 689] width 391 height 143
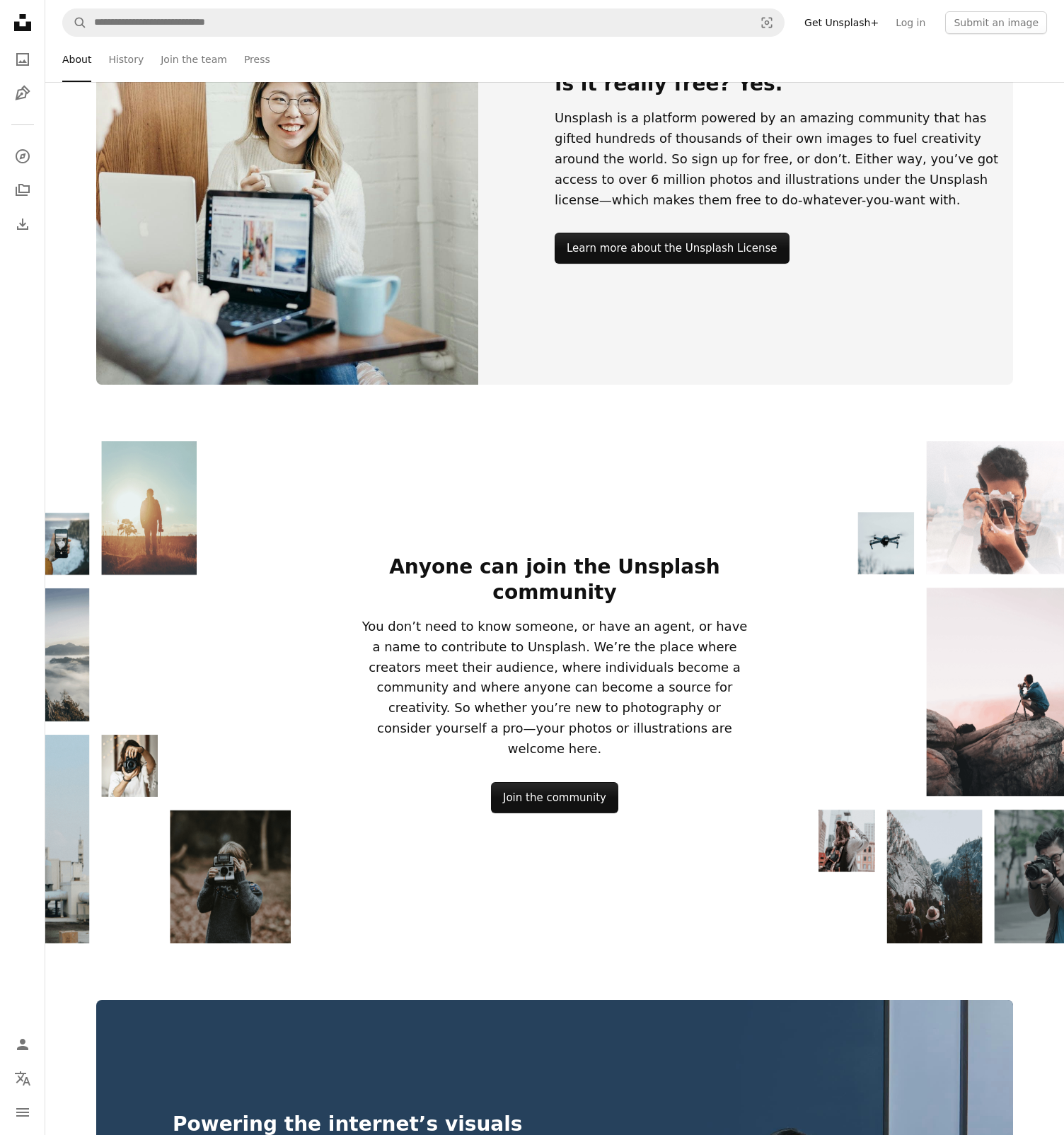
click at [630, 620] on p "You don’t need to know someone, or have an agent, or have a name to contribute …" at bounding box center [555, 689] width 391 height 143
